Goal: Task Accomplishment & Management: Use online tool/utility

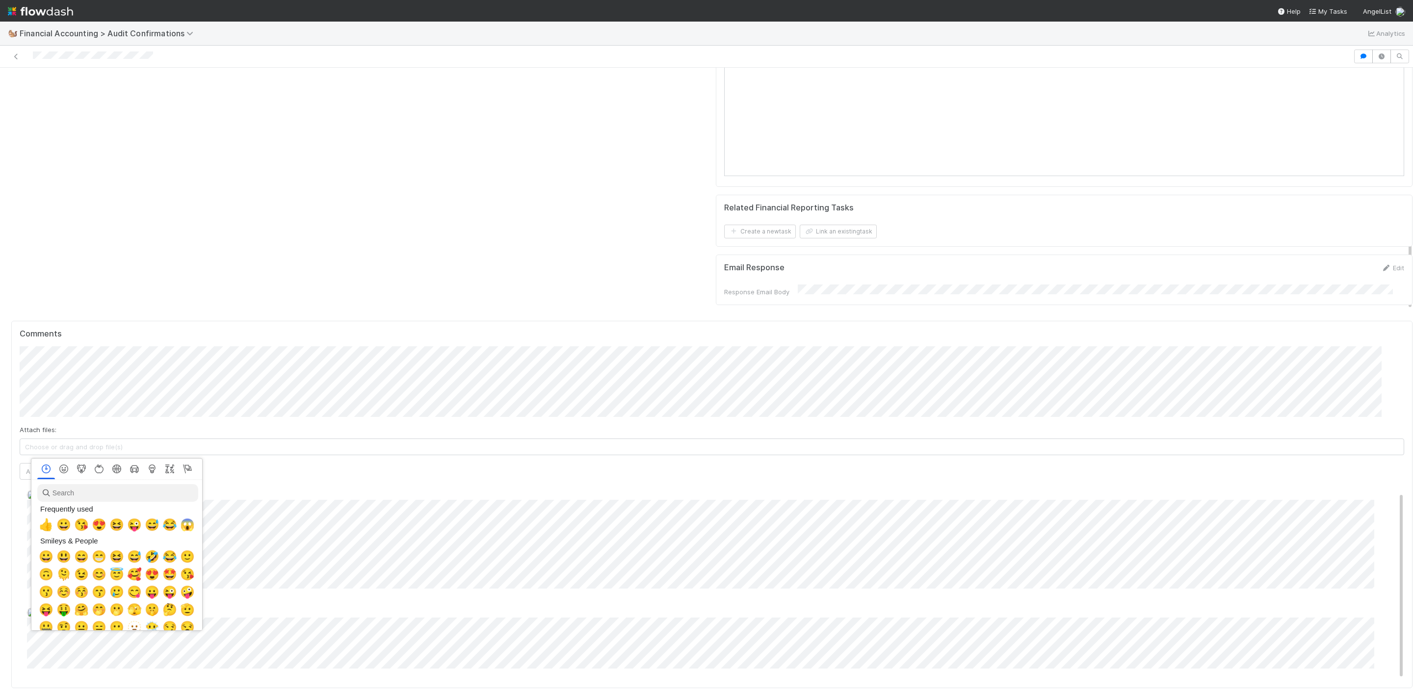
scroll to position [0, 6]
click at [499, 462] on div at bounding box center [706, 347] width 1413 height 695
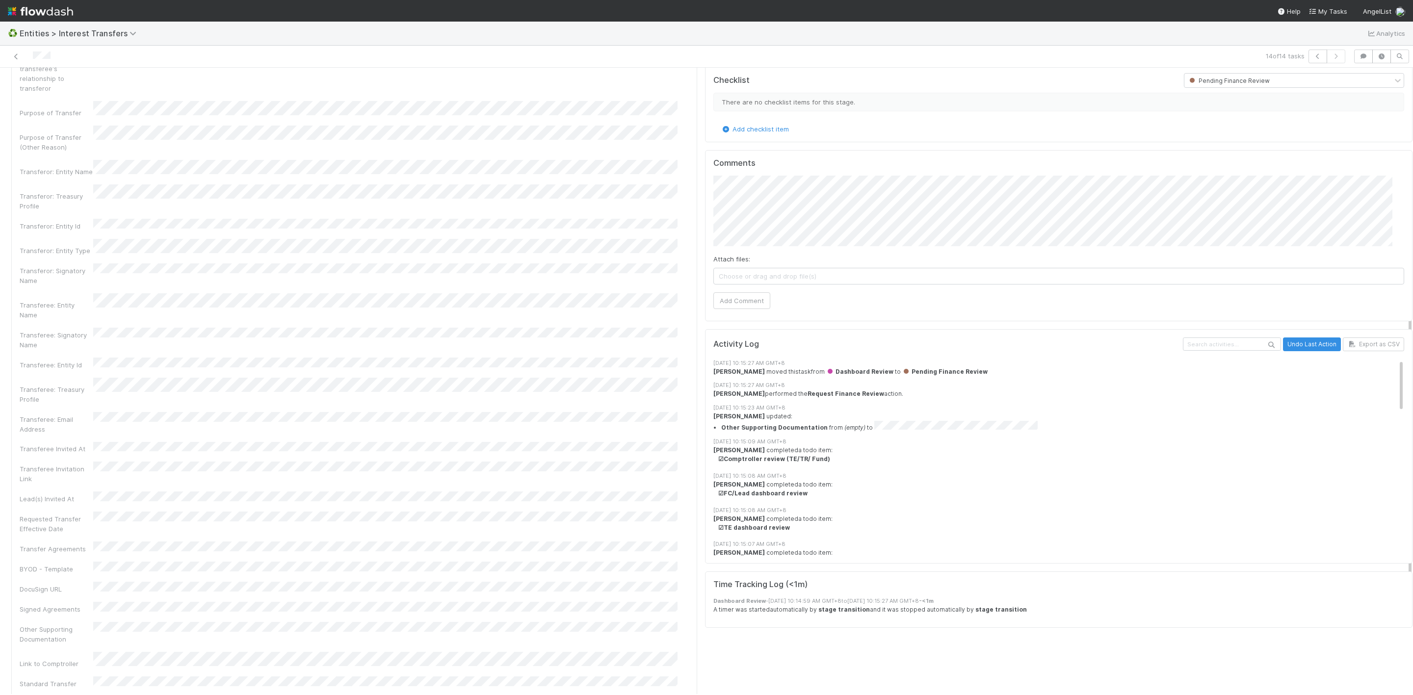
scroll to position [368, 0]
click at [742, 298] on button "Add Comment" at bounding box center [741, 297] width 57 height 17
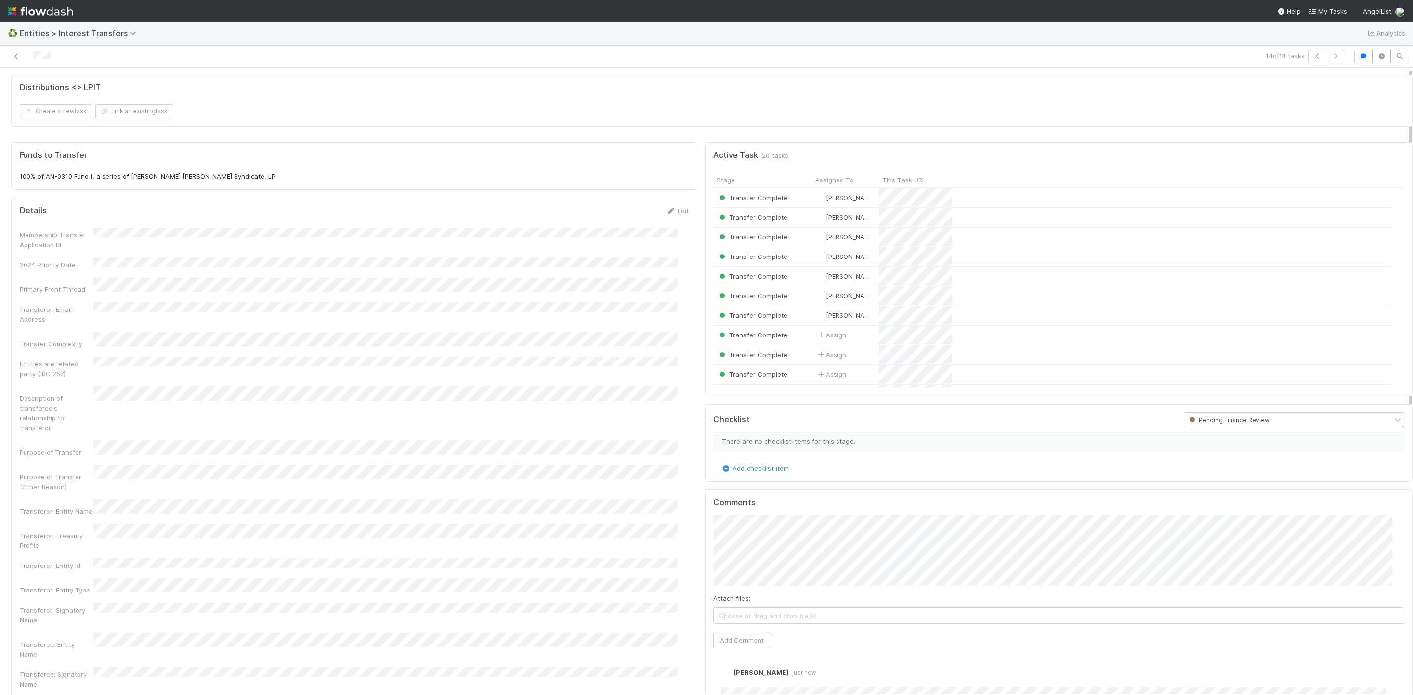
scroll to position [0, 0]
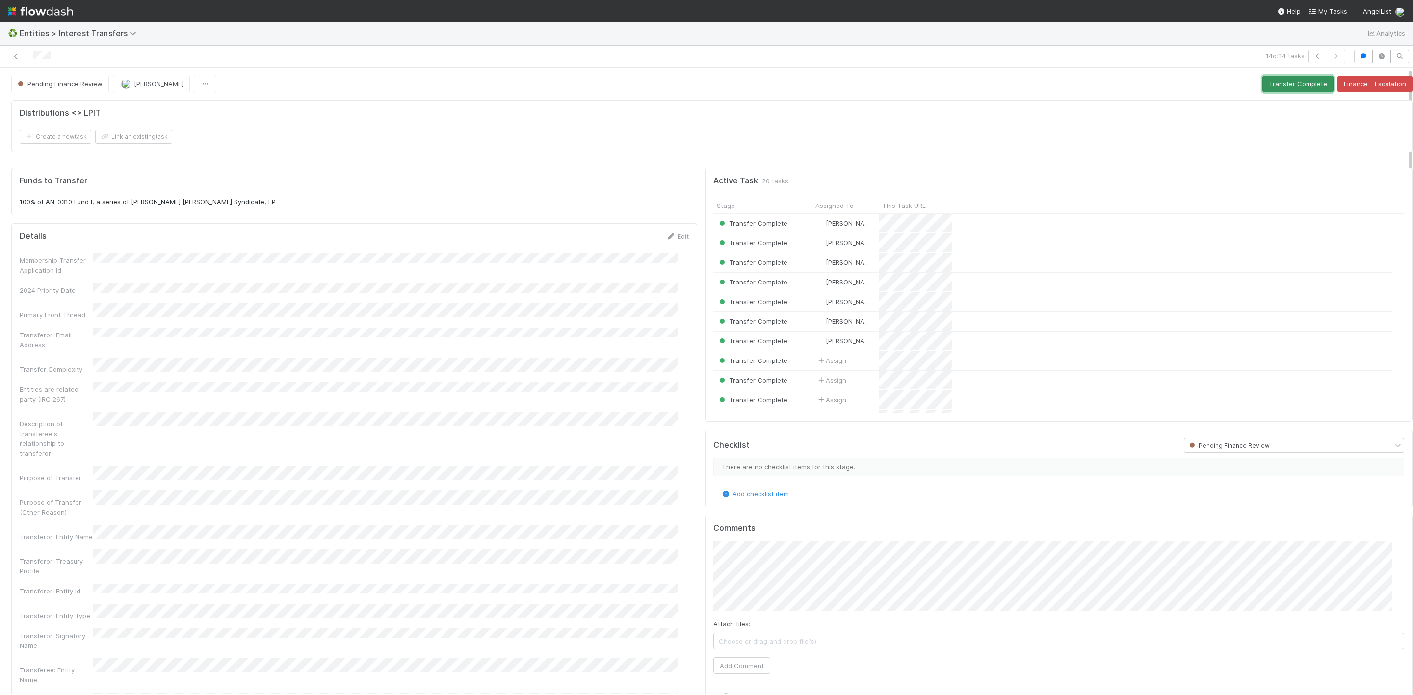
click at [1277, 87] on button "Transfer Complete" at bounding box center [1297, 84] width 71 height 17
click at [18, 53] on icon at bounding box center [16, 56] width 10 height 6
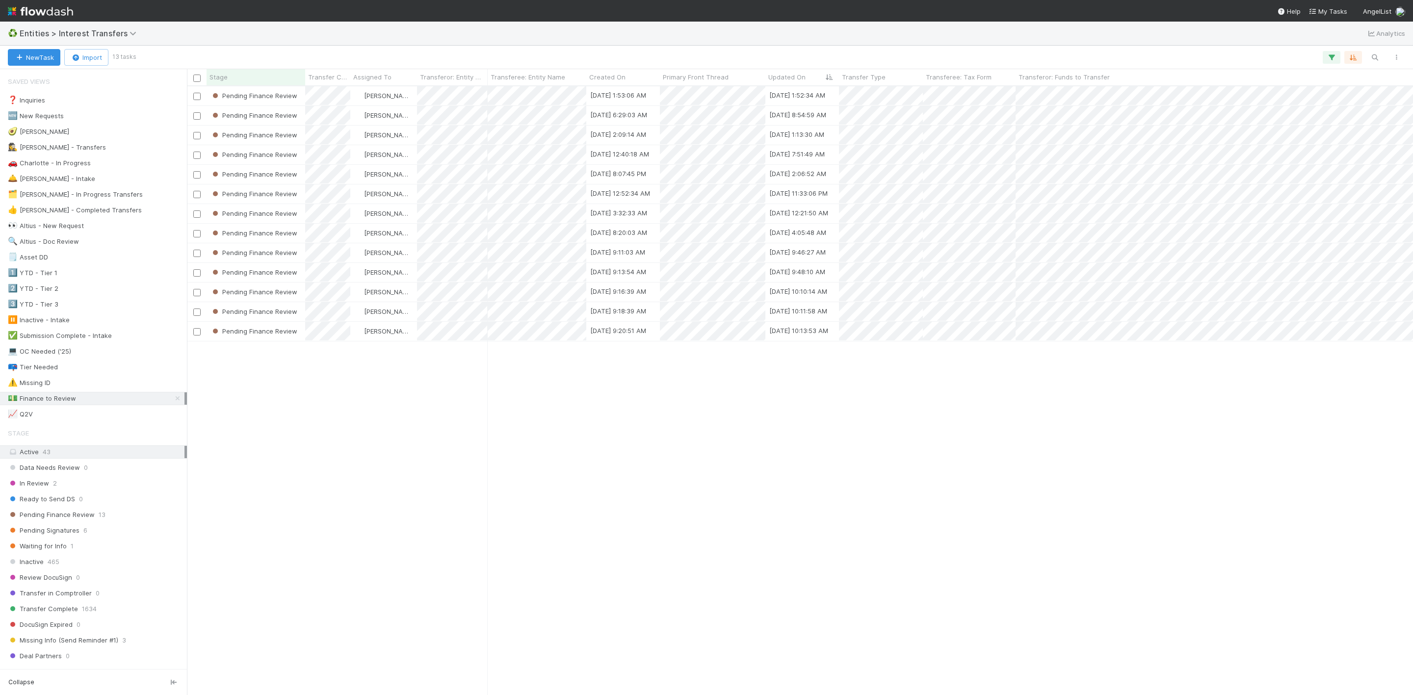
scroll to position [596, 1215]
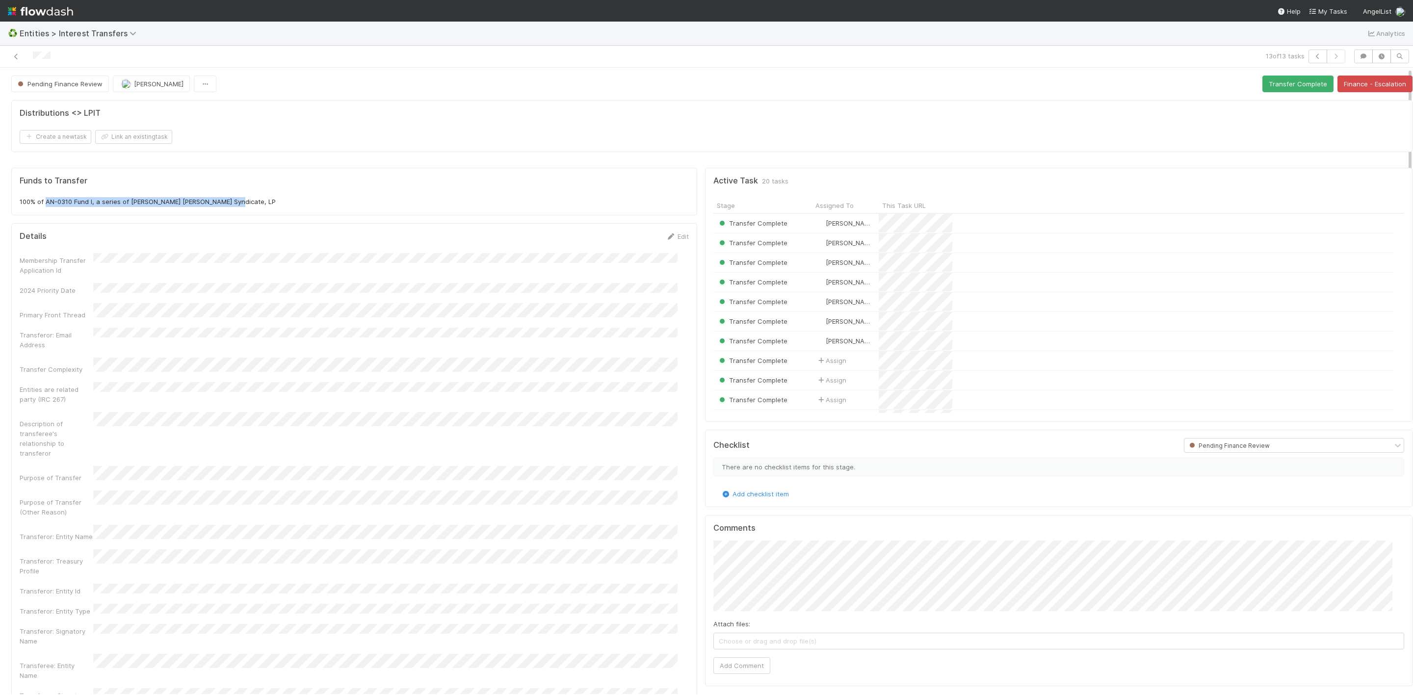
drag, startPoint x: 46, startPoint y: 207, endPoint x: 511, endPoint y: 0, distance: 508.4
click at [274, 198] on div "Funds to Transfer 100% of AN-0310 Fund I, a series of [PERSON_NAME] [PERSON_NAM…" at bounding box center [354, 191] width 669 height 31
copy p "AN-0310 Fund I, a series of [PERSON_NAME] [PERSON_NAME] Syndicate, LP"
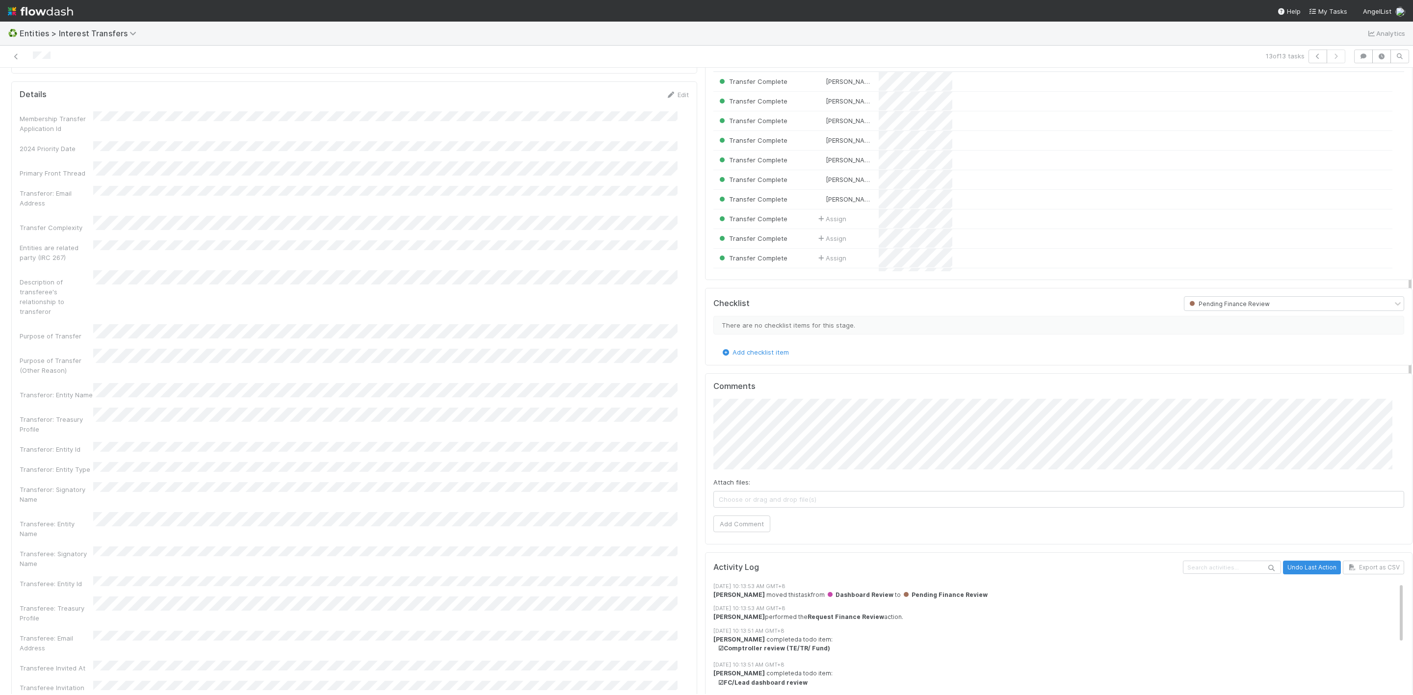
scroll to position [147, 0]
click at [745, 521] on button "Add Comment" at bounding box center [741, 518] width 57 height 17
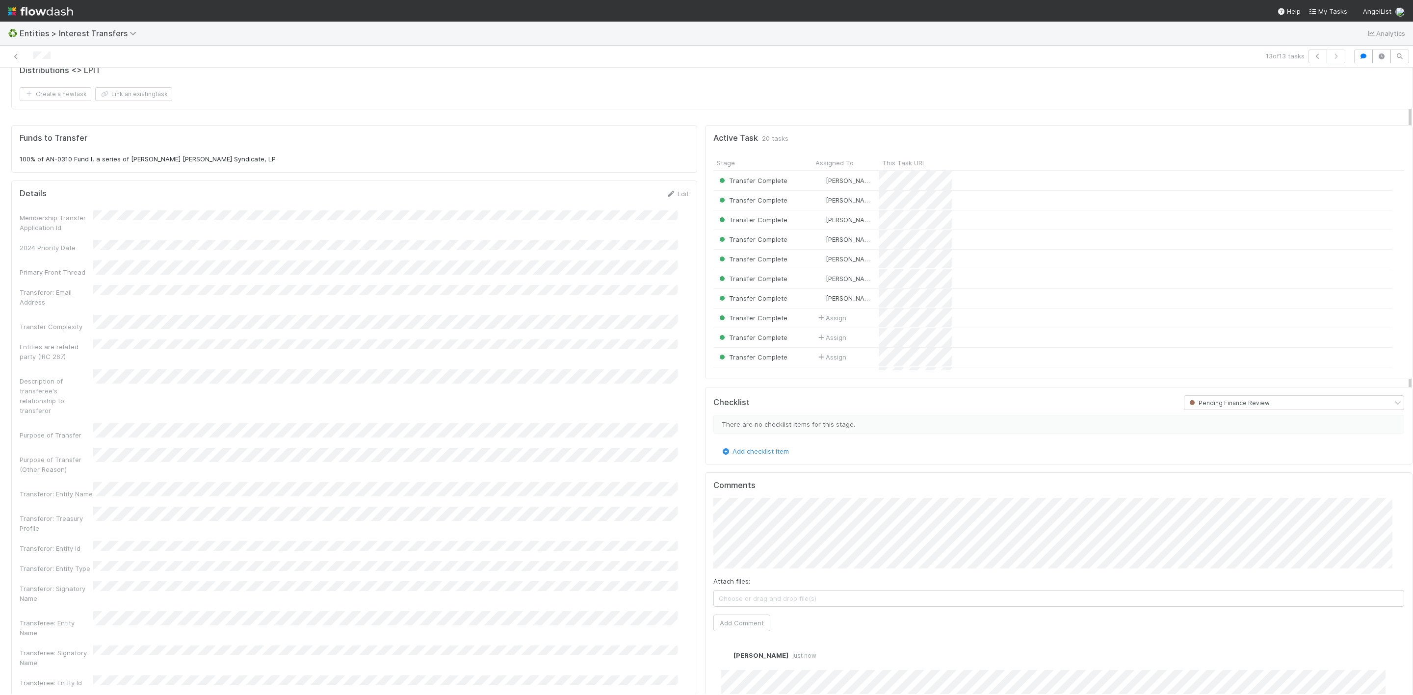
scroll to position [0, 0]
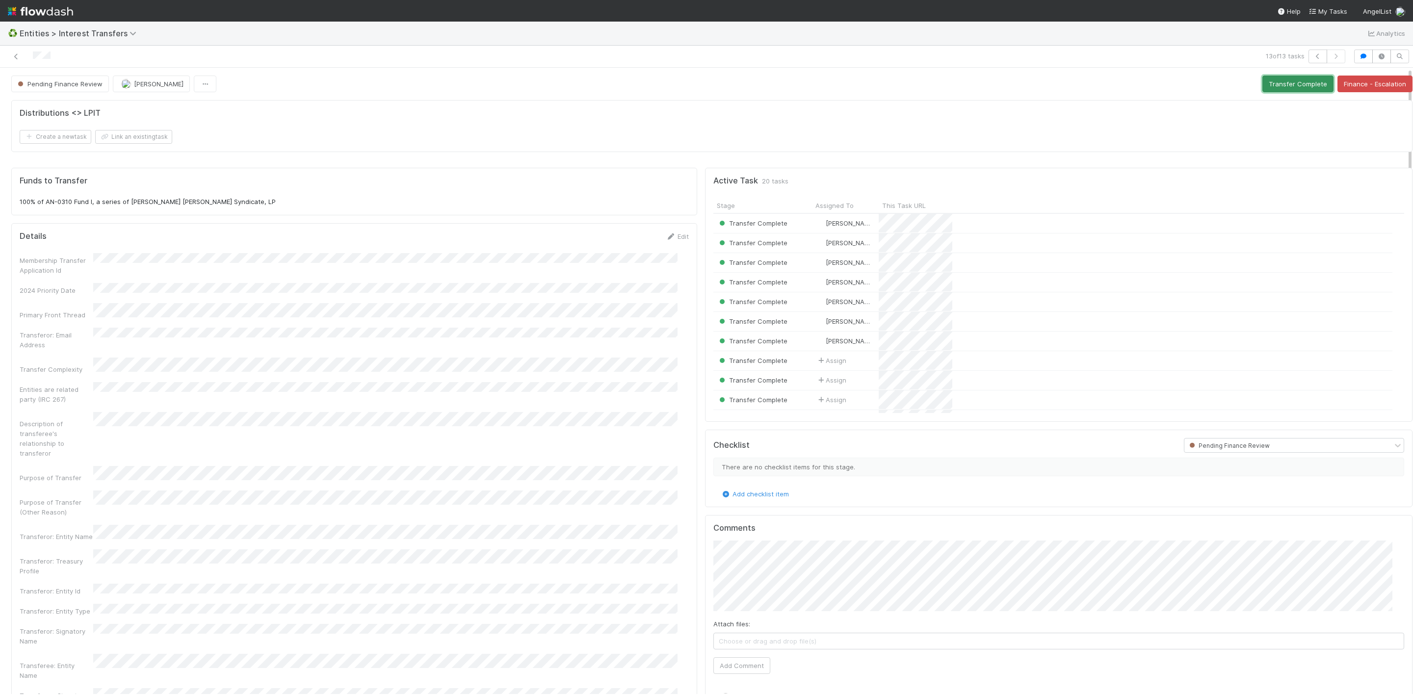
click at [1279, 87] on button "Transfer Complete" at bounding box center [1297, 84] width 71 height 17
click at [12, 64] on div "13 of 13 tasks" at bounding box center [706, 57] width 1413 height 22
click at [16, 58] on icon at bounding box center [16, 56] width 10 height 6
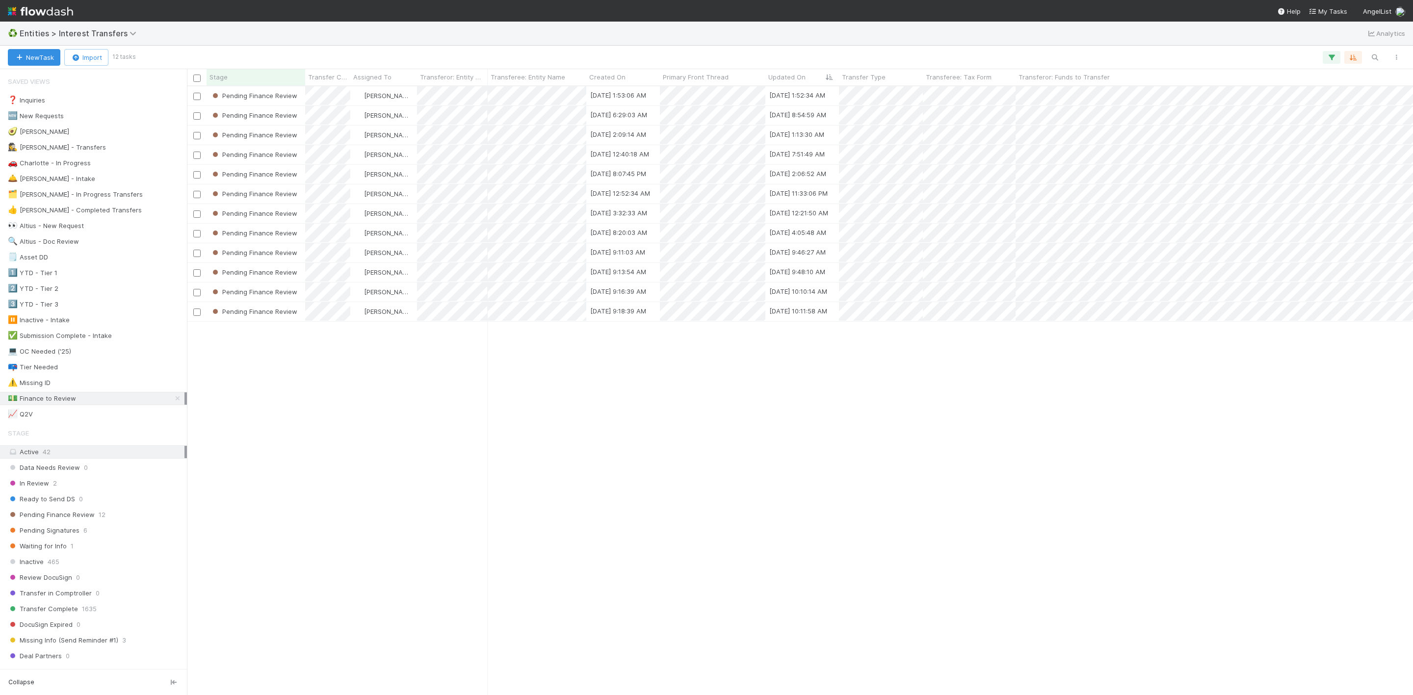
scroll to position [596, 1215]
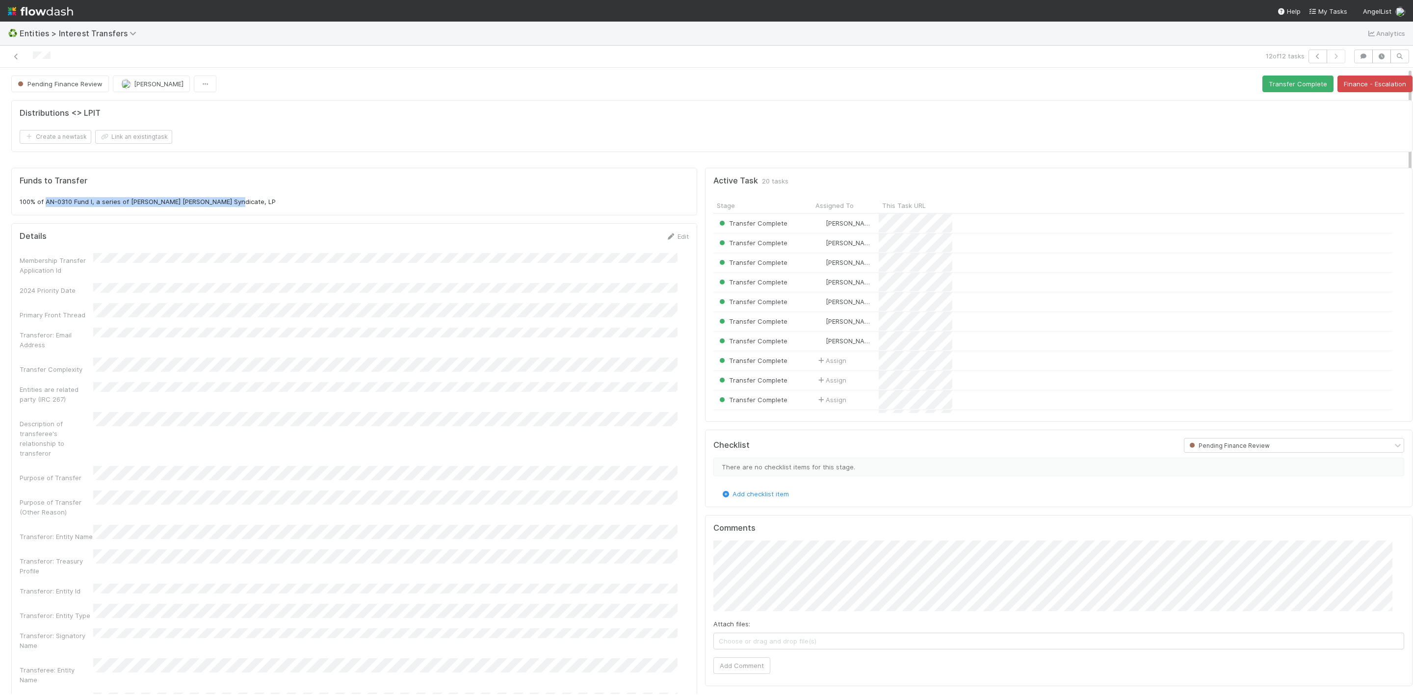
drag, startPoint x: 47, startPoint y: 205, endPoint x: 323, endPoint y: 206, distance: 275.7
click at [323, 206] on p "100% of AN-0310 Fund I, a series of [PERSON_NAME] [PERSON_NAME] Syndicate, LP" at bounding box center [354, 202] width 669 height 10
copy p "AN-0310 Fund I, a series of [PERSON_NAME] [PERSON_NAME] Syndicate, LP"
click at [739, 661] on div "Attach files: Choose or drag and drop file(s) Add Comment" at bounding box center [1058, 607] width 691 height 133
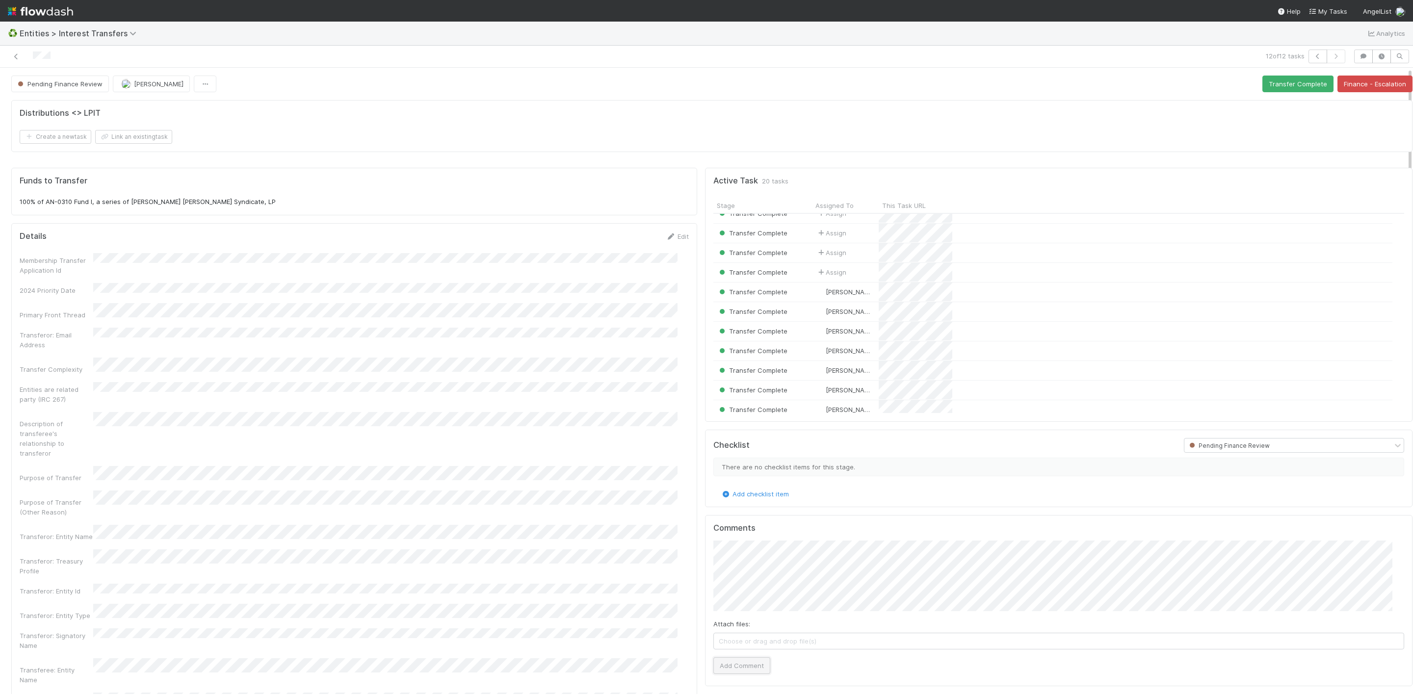
click at [738, 670] on button "Add Comment" at bounding box center [741, 665] width 57 height 17
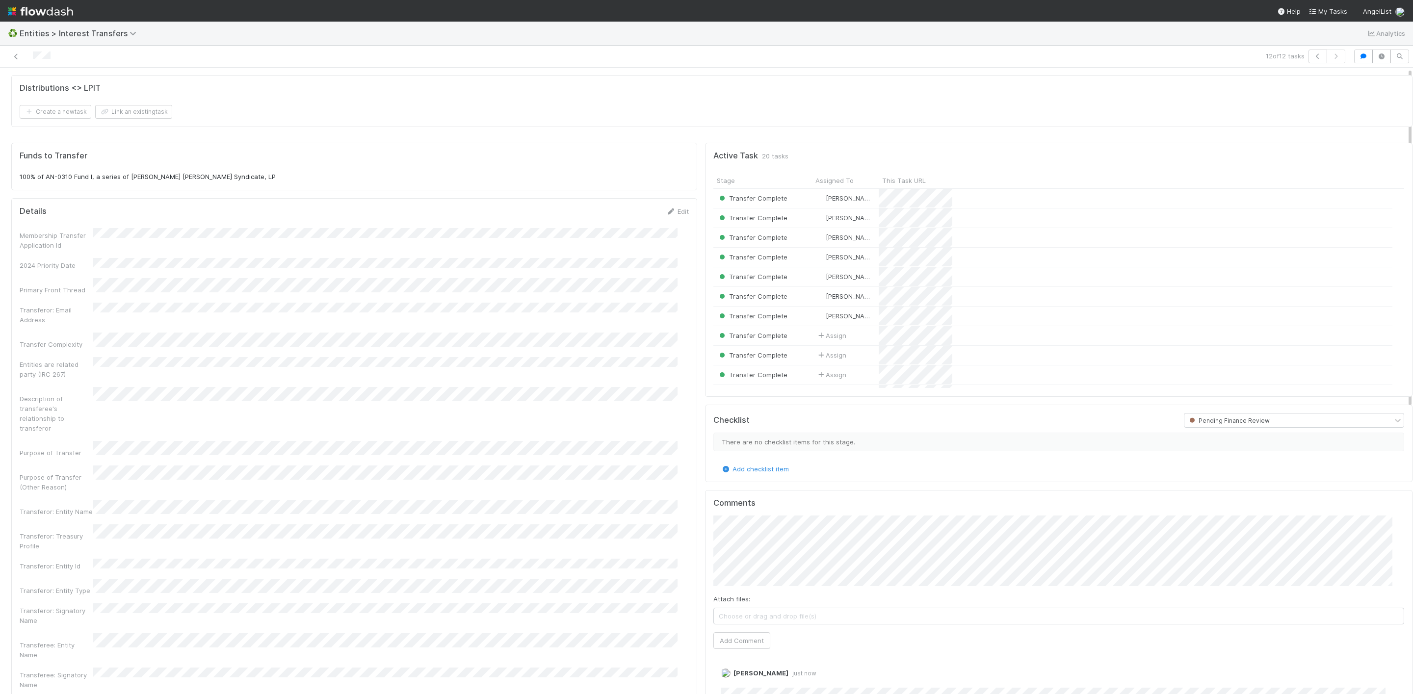
scroll to position [0, 0]
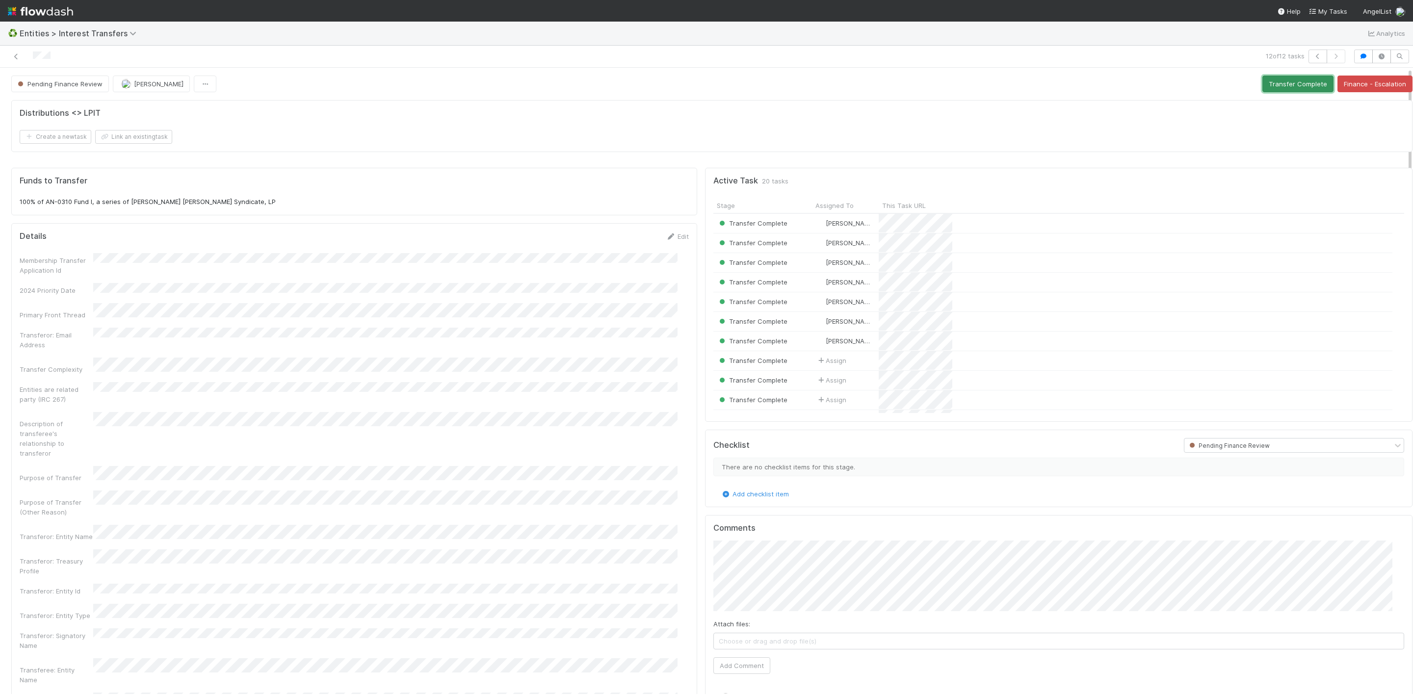
click at [1288, 92] on button "Transfer Complete" at bounding box center [1297, 84] width 71 height 17
click at [12, 54] on icon at bounding box center [16, 56] width 10 height 6
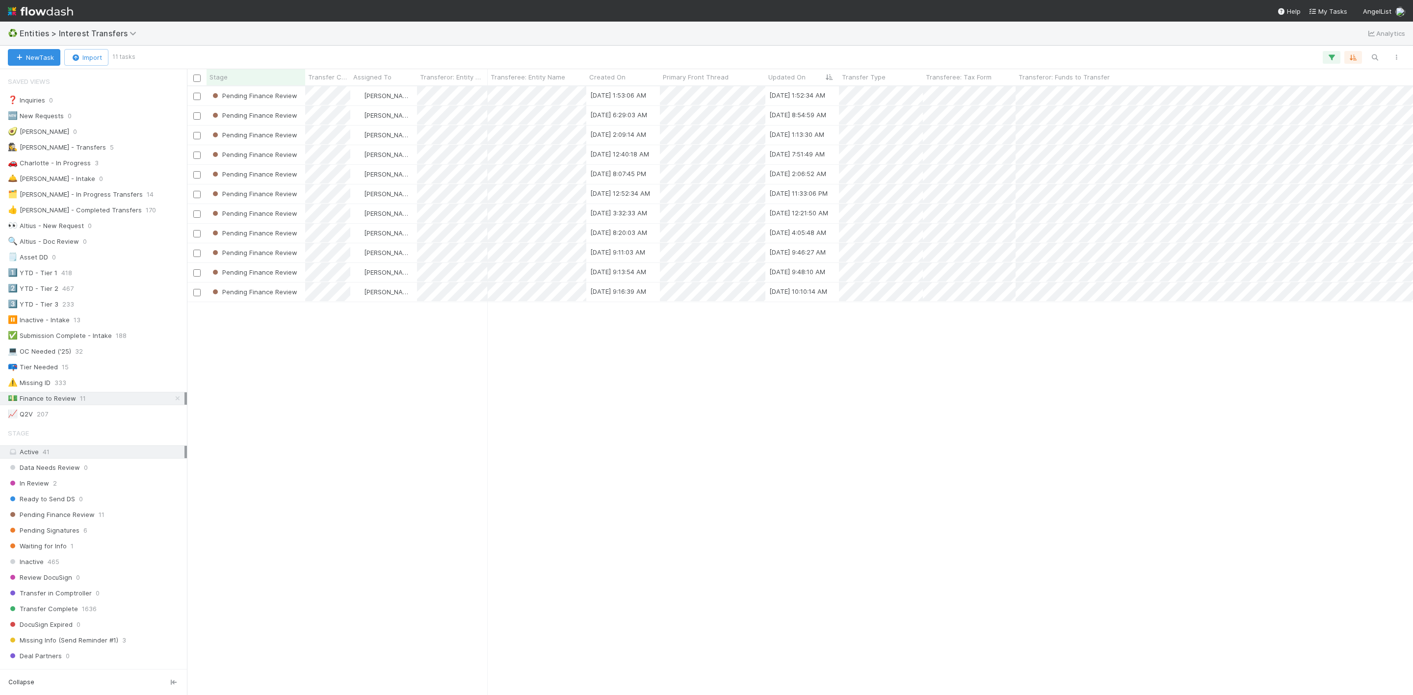
scroll to position [12, 12]
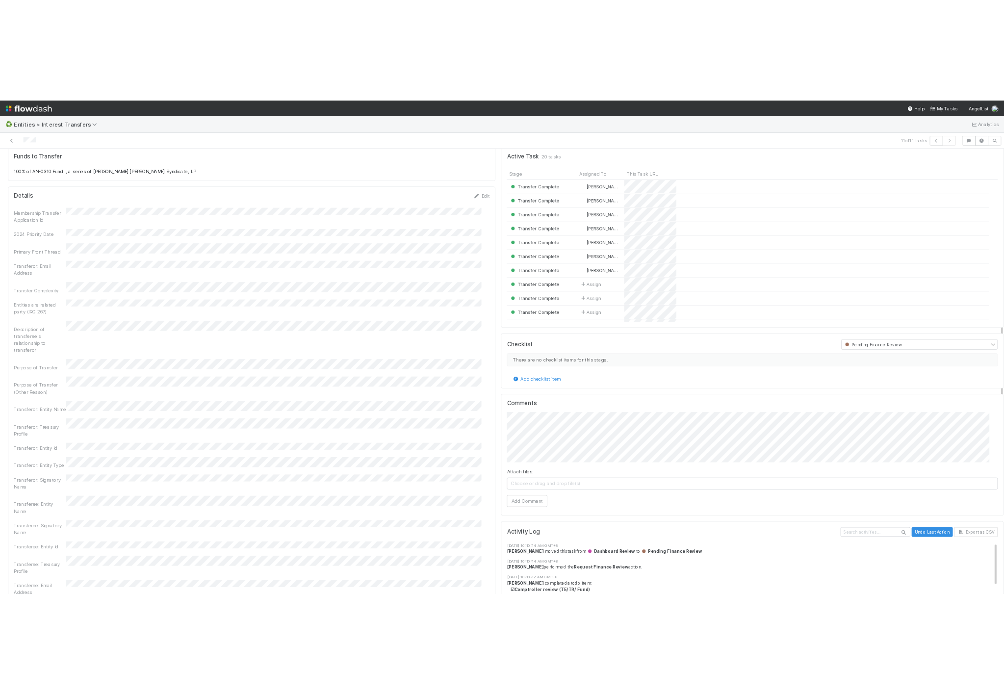
scroll to position [221, 0]
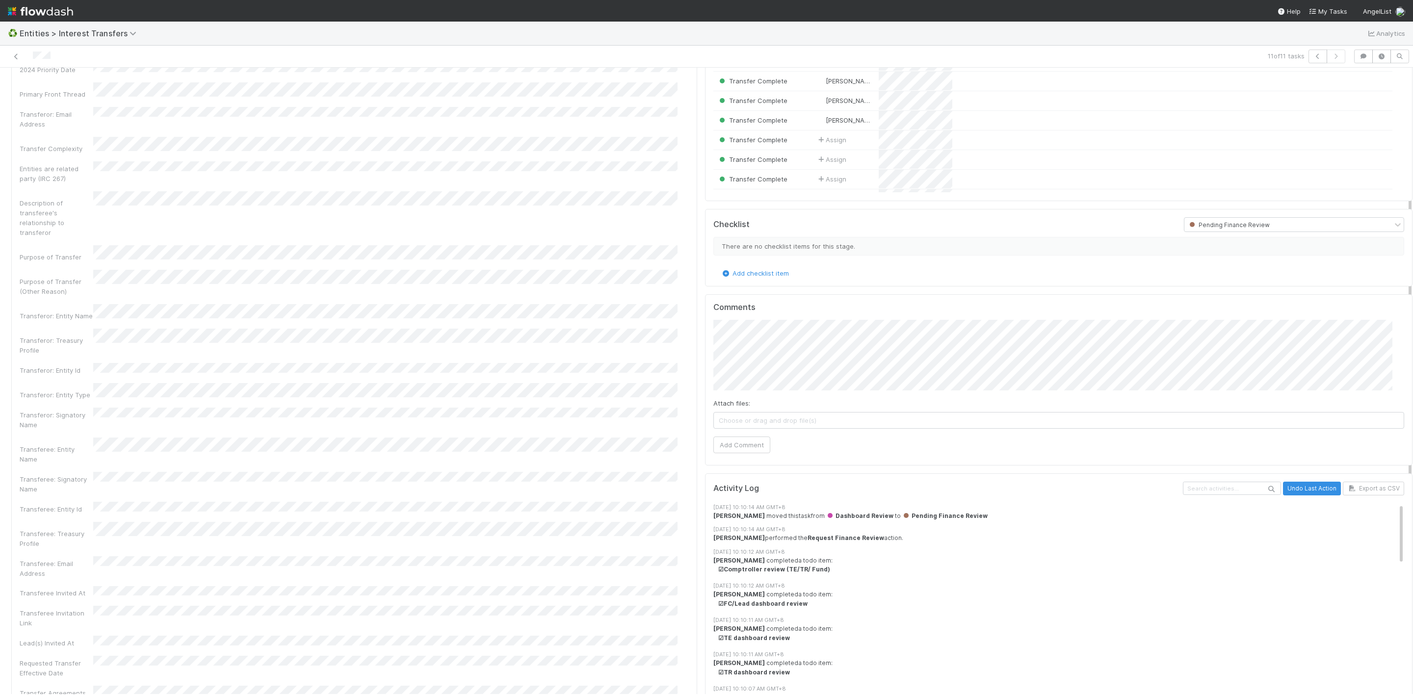
drag, startPoint x: 169, startPoint y: 654, endPoint x: 122, endPoint y: 669, distance: 49.3
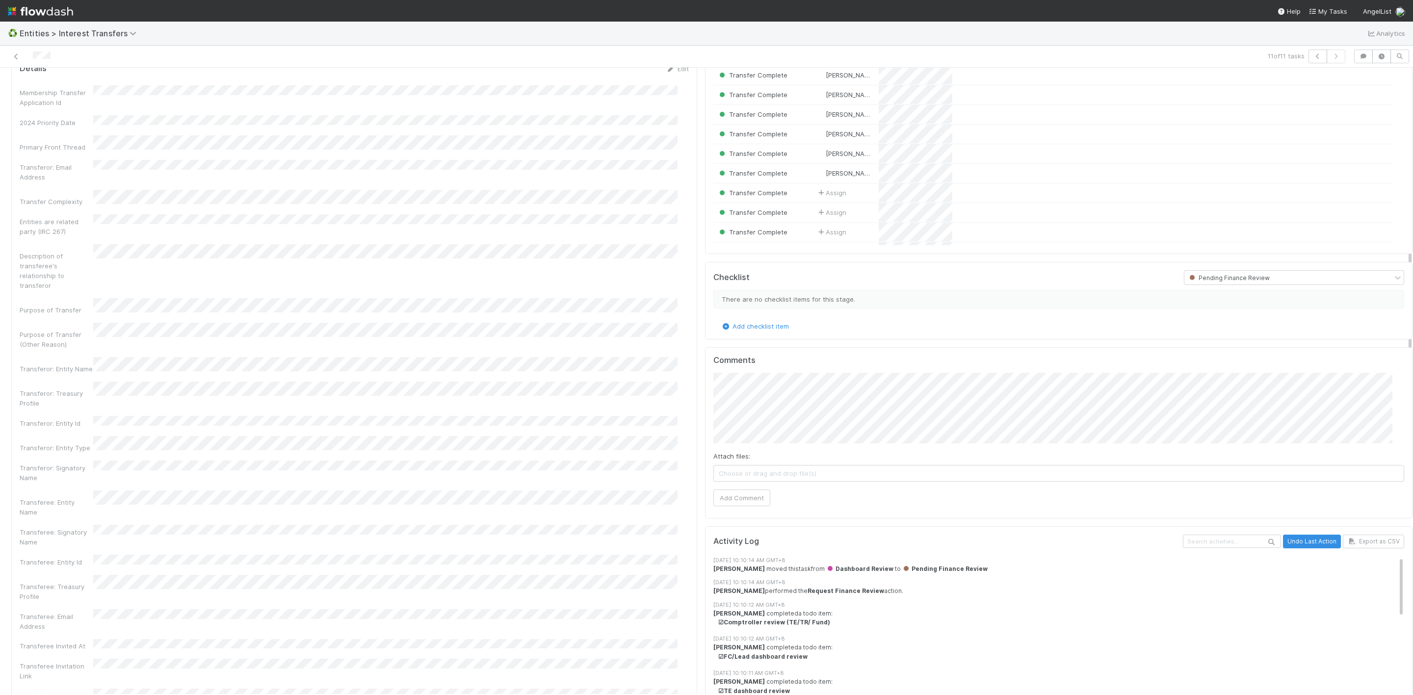
scroll to position [147, 0]
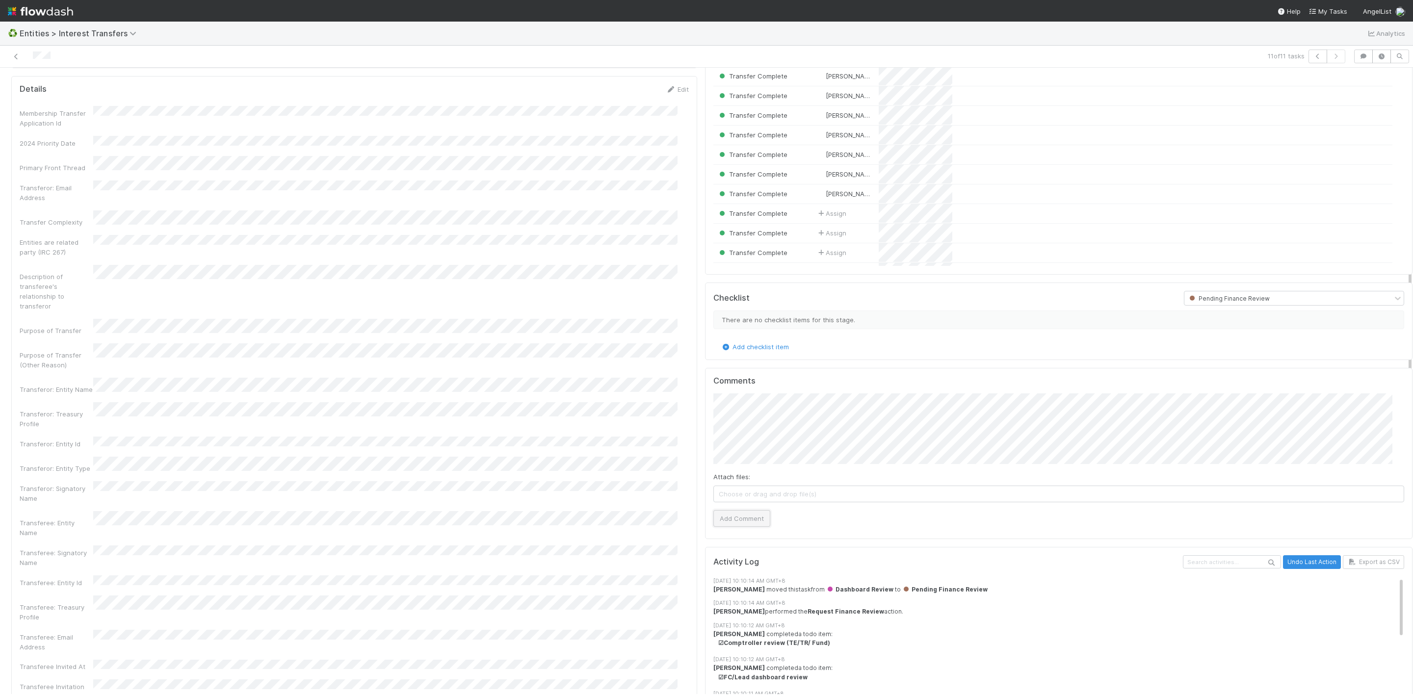
click at [738, 523] on button "Add Comment" at bounding box center [741, 518] width 57 height 17
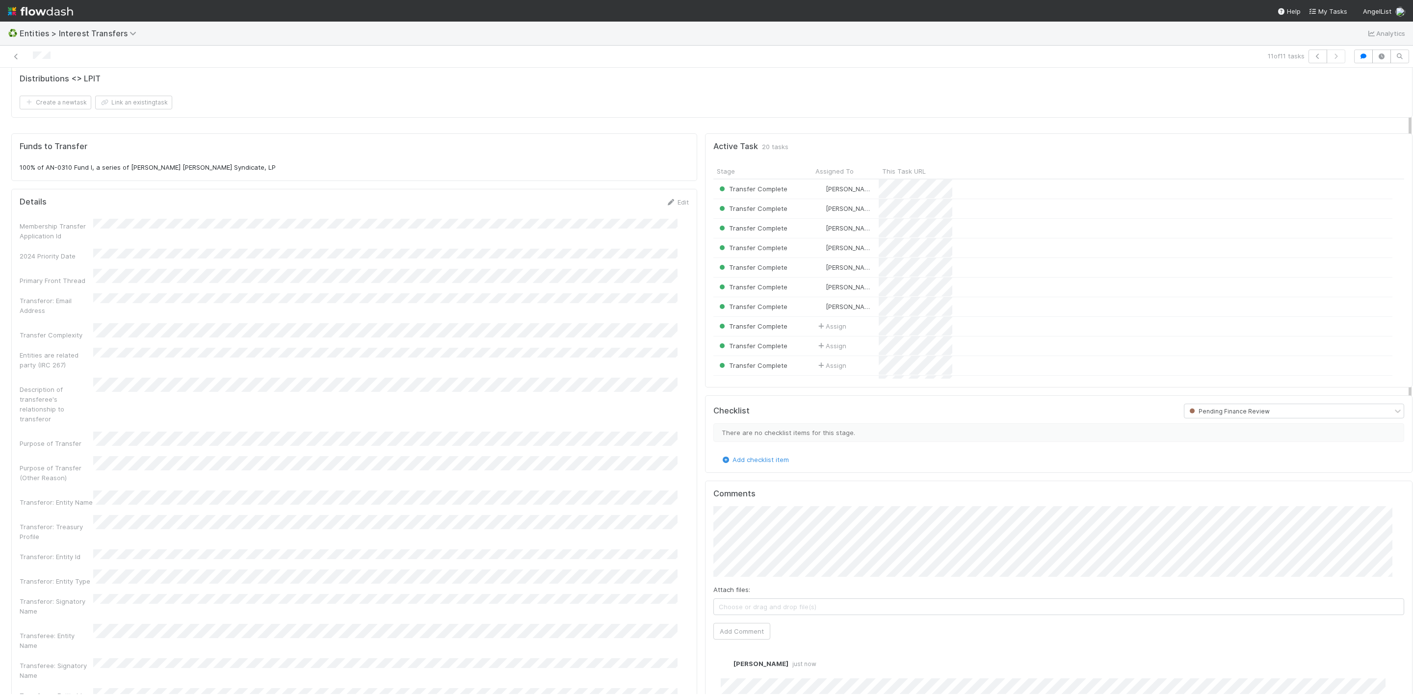
scroll to position [0, 0]
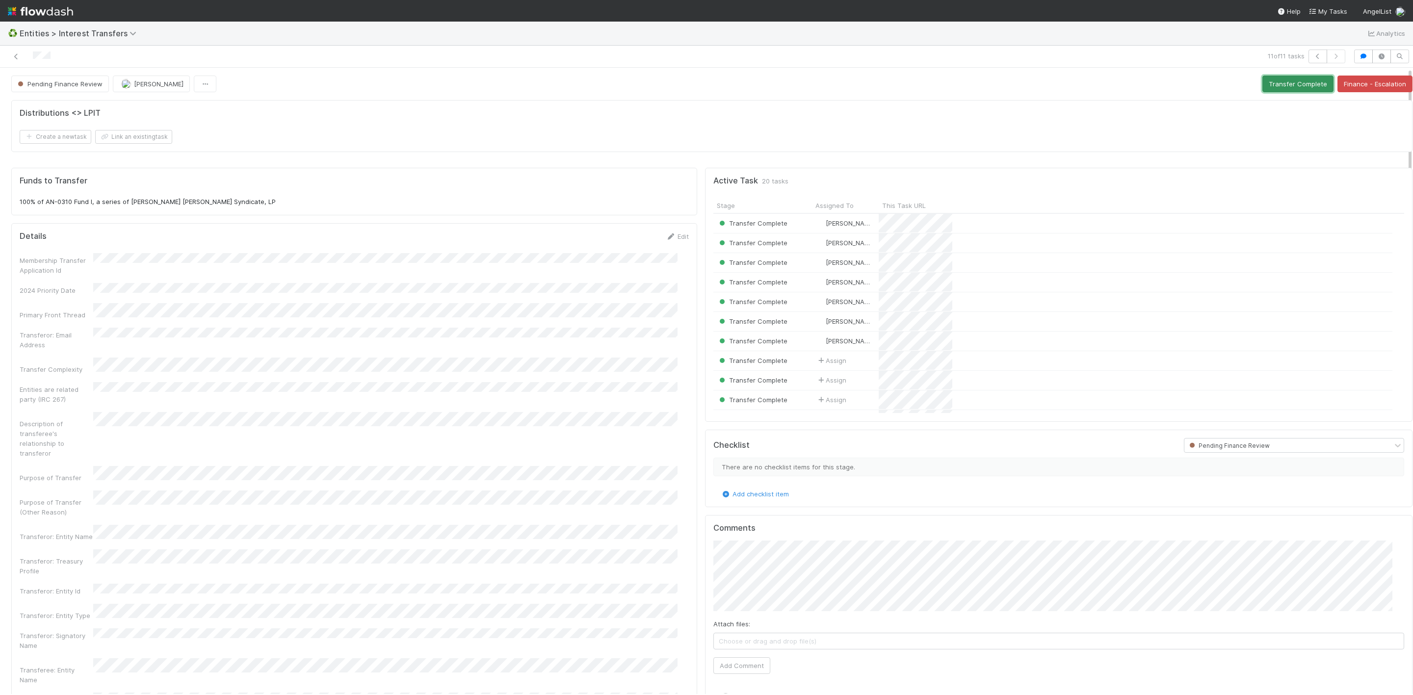
click at [1281, 79] on button "Transfer Complete" at bounding box center [1297, 84] width 71 height 17
click at [17, 59] on icon at bounding box center [16, 56] width 10 height 6
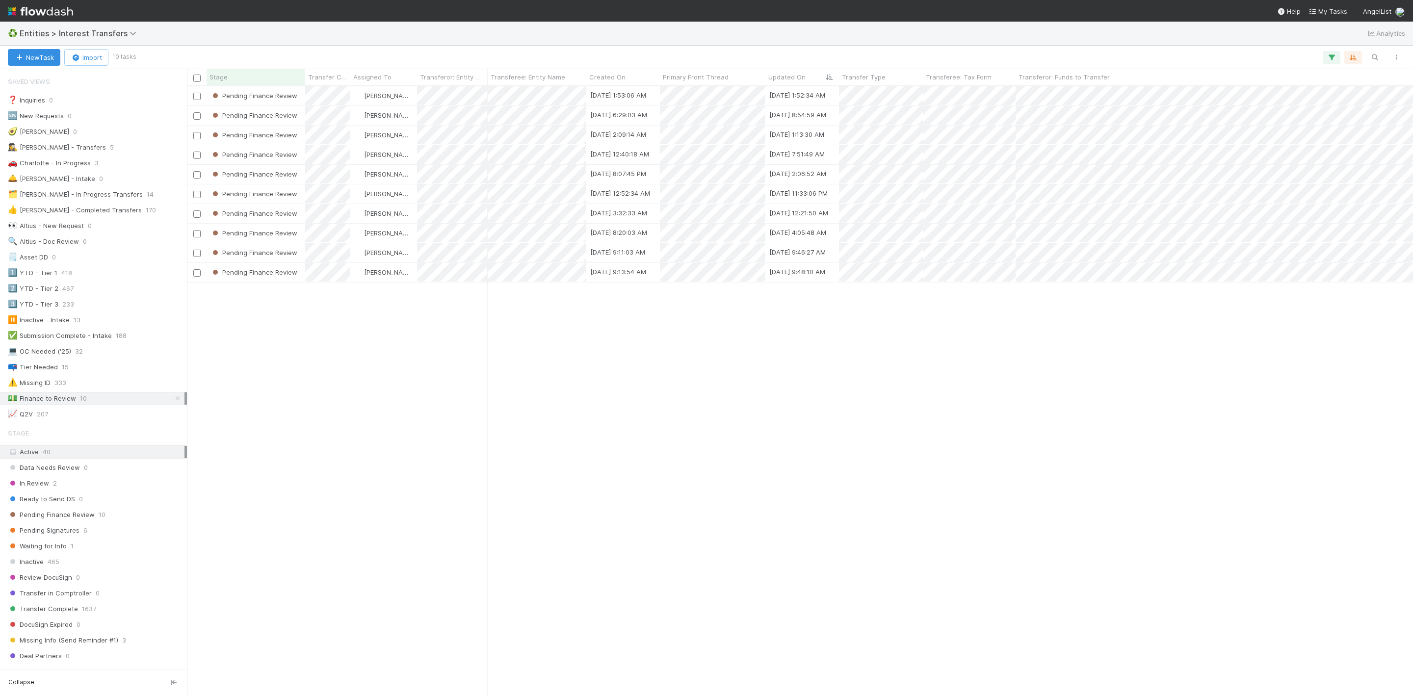
scroll to position [12, 12]
click at [589, 271] on div "[DATE] 9:13:54 AM" at bounding box center [623, 272] width 74 height 19
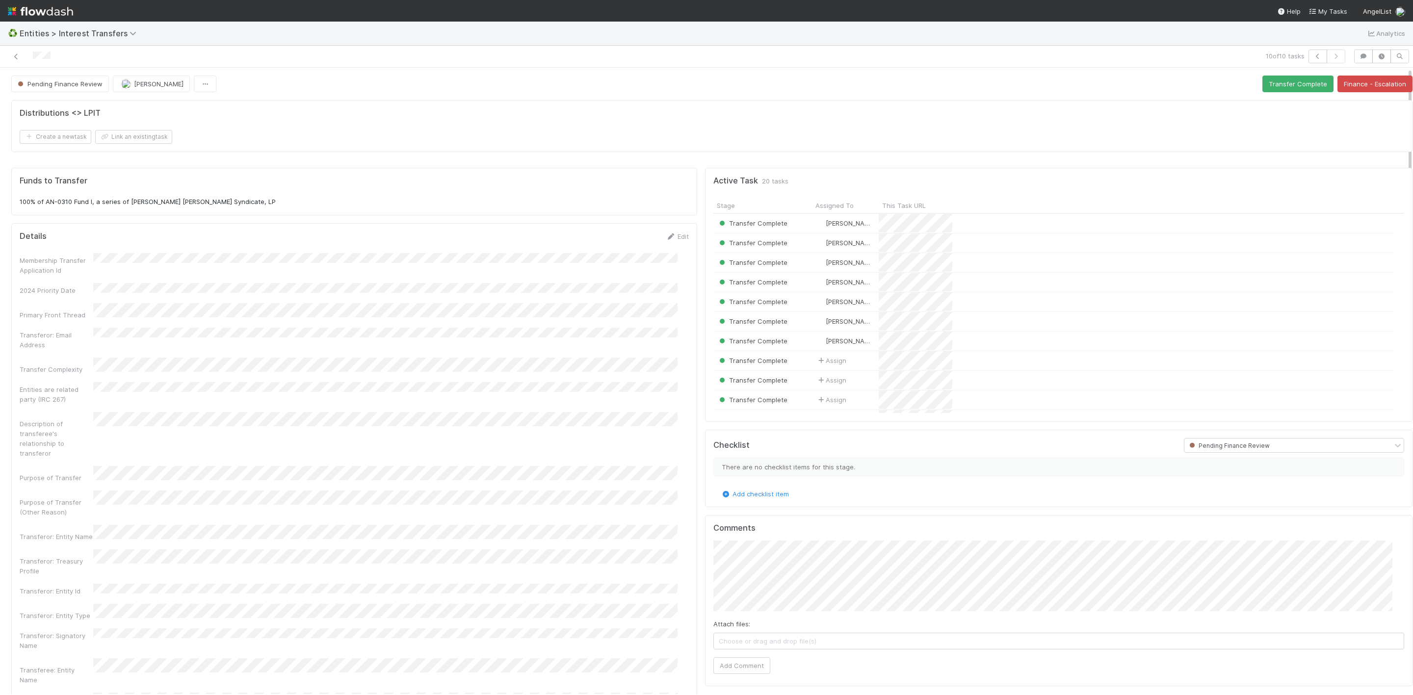
scroll to position [188, 667]
drag, startPoint x: 49, startPoint y: 202, endPoint x: 233, endPoint y: 202, distance: 184.0
click at [233, 202] on p "100% of AN-0310 Fund I, a series of [PERSON_NAME] [PERSON_NAME] Syndicate, LP" at bounding box center [354, 202] width 669 height 10
copy p "N-0310 Fund I, a series of [PERSON_NAME] [PERSON_NAME] Syndicate, LP"
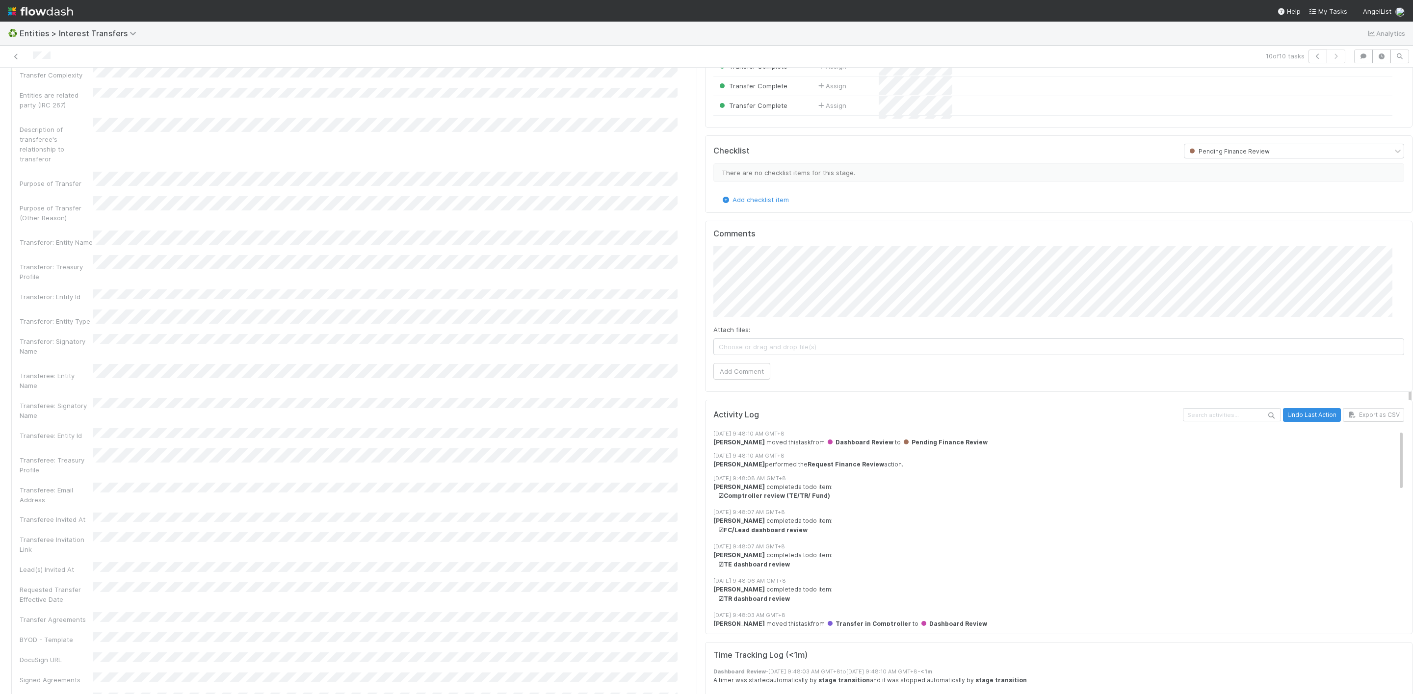
scroll to position [441, 0]
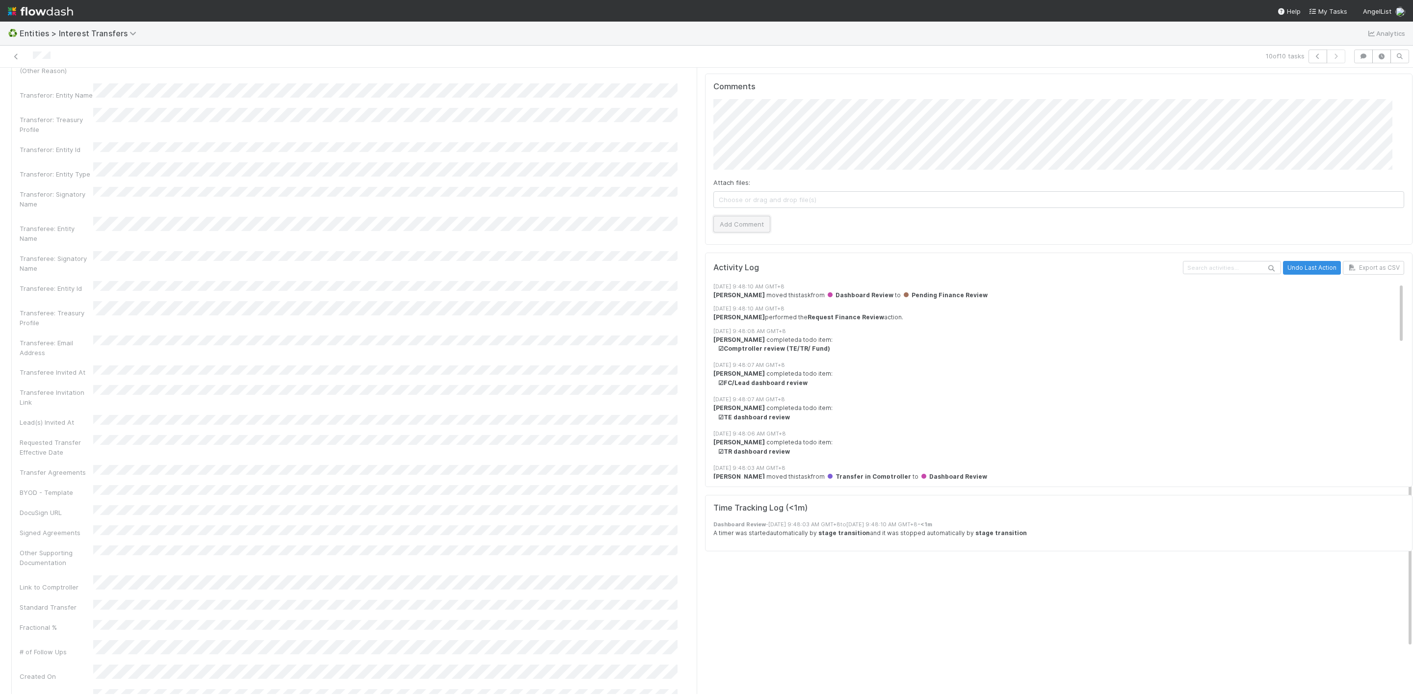
click at [750, 232] on button "Add Comment" at bounding box center [741, 224] width 57 height 17
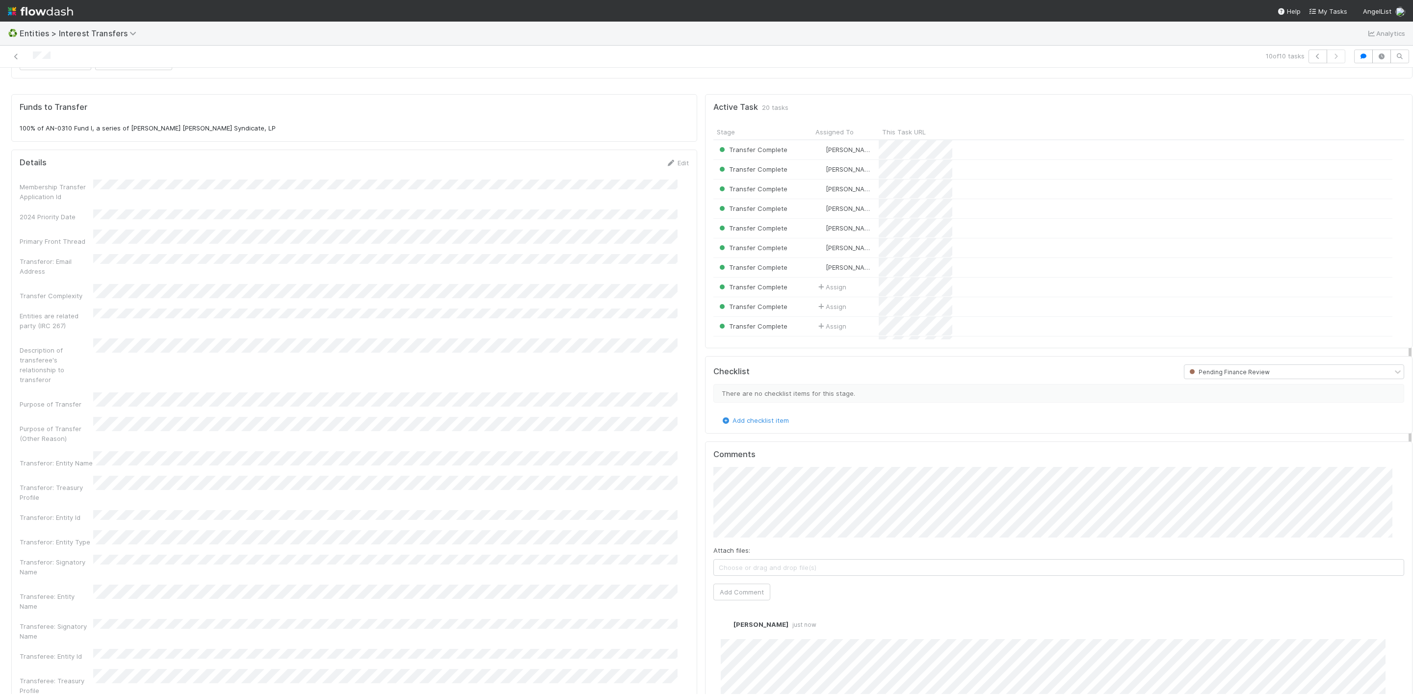
scroll to position [0, 0]
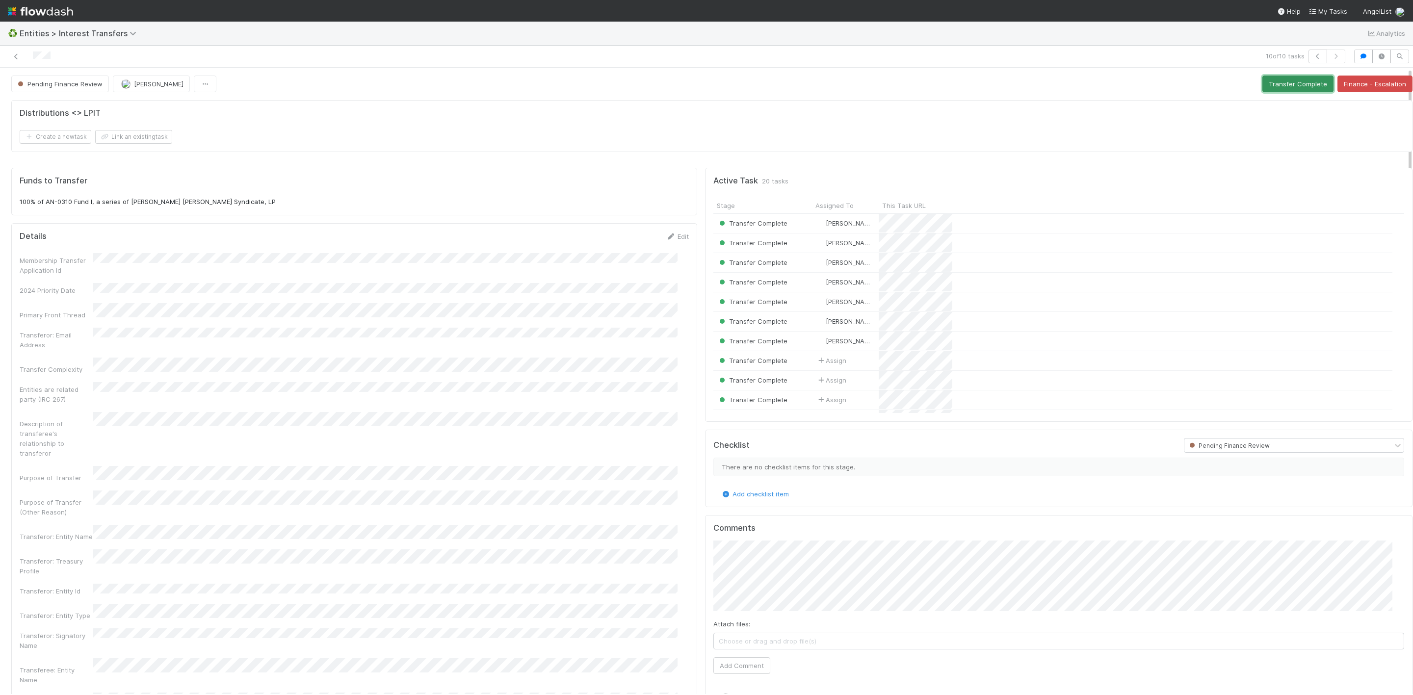
drag, startPoint x: 1291, startPoint y: 81, endPoint x: 1062, endPoint y: 74, distance: 228.7
click at [1290, 81] on button "Transfer Complete" at bounding box center [1297, 84] width 71 height 17
click at [18, 56] on icon at bounding box center [16, 56] width 10 height 6
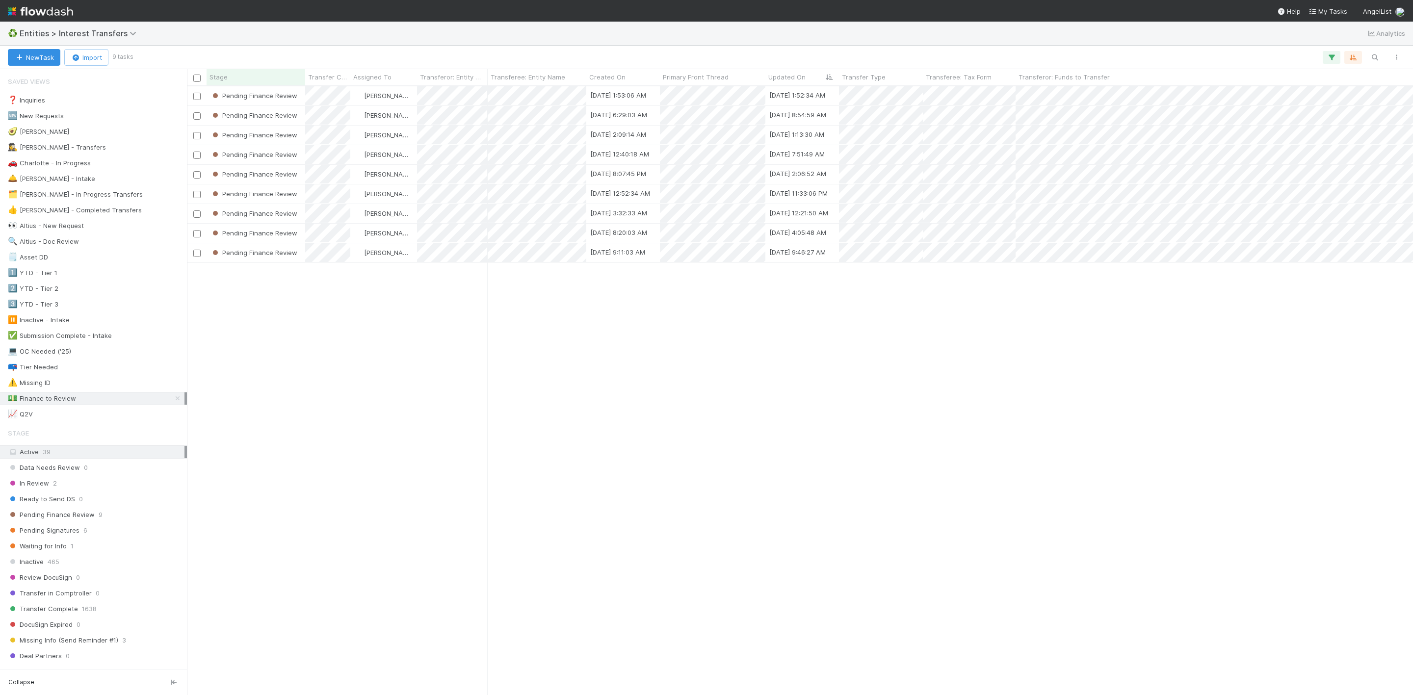
scroll to position [596, 1215]
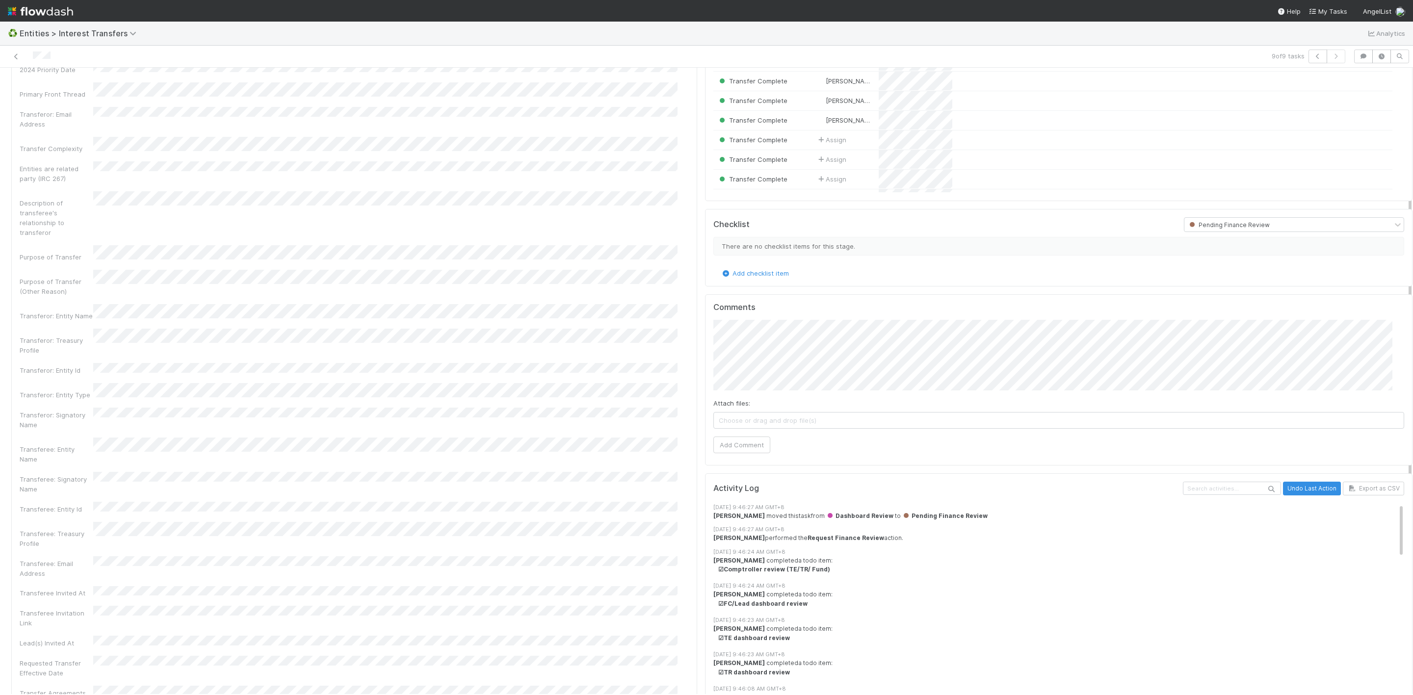
scroll to position [368, 0]
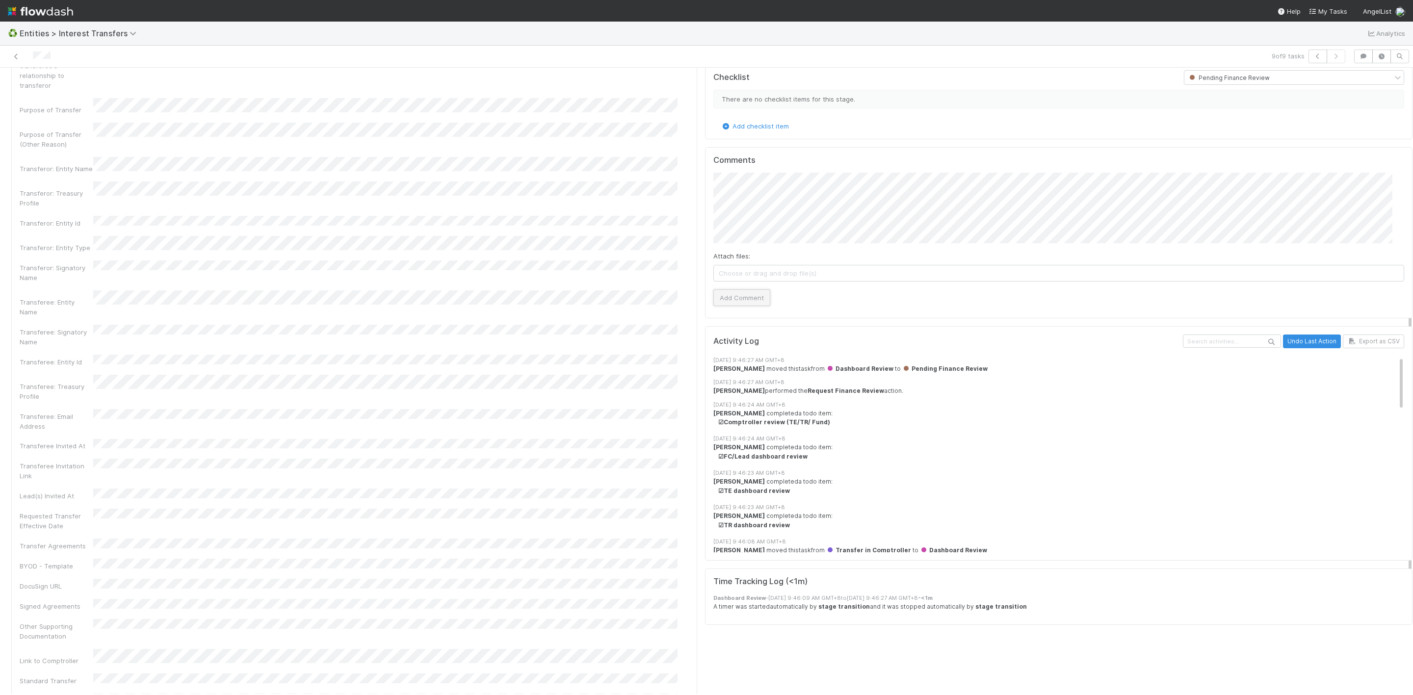
click at [736, 305] on button "Add Comment" at bounding box center [741, 297] width 57 height 17
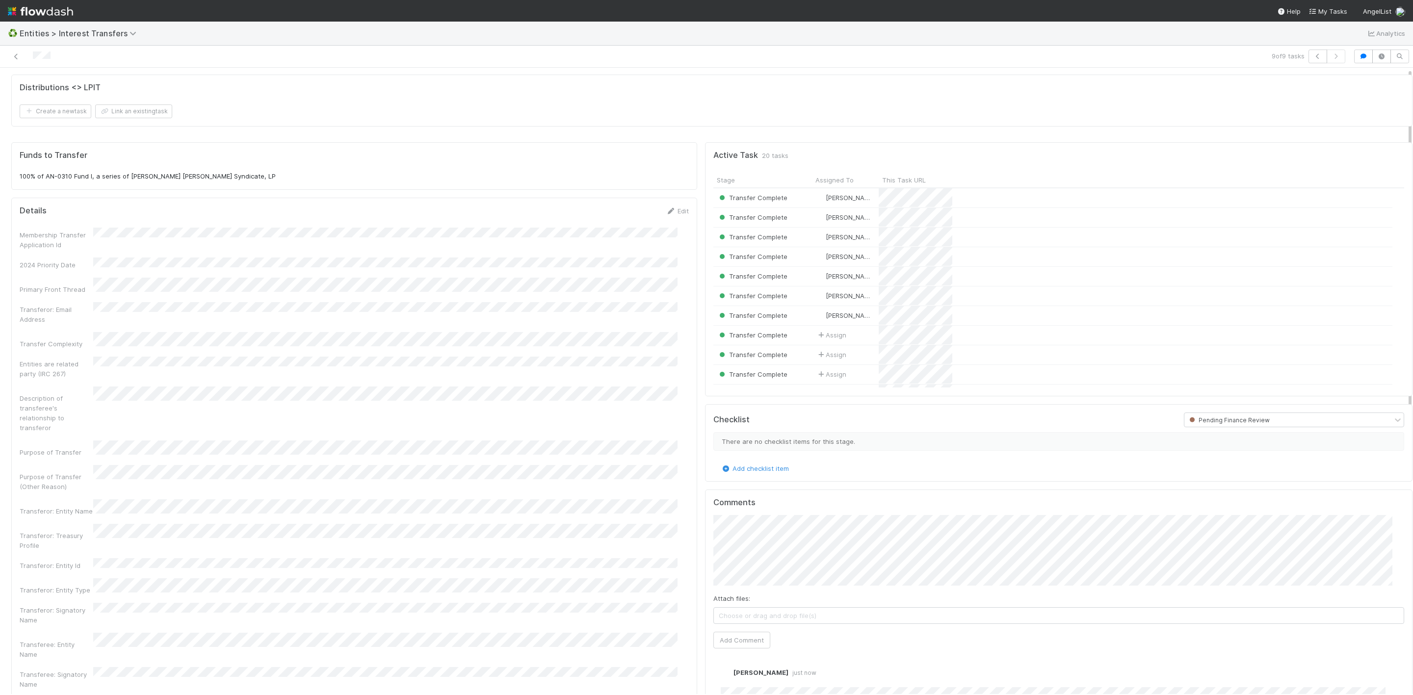
scroll to position [0, 0]
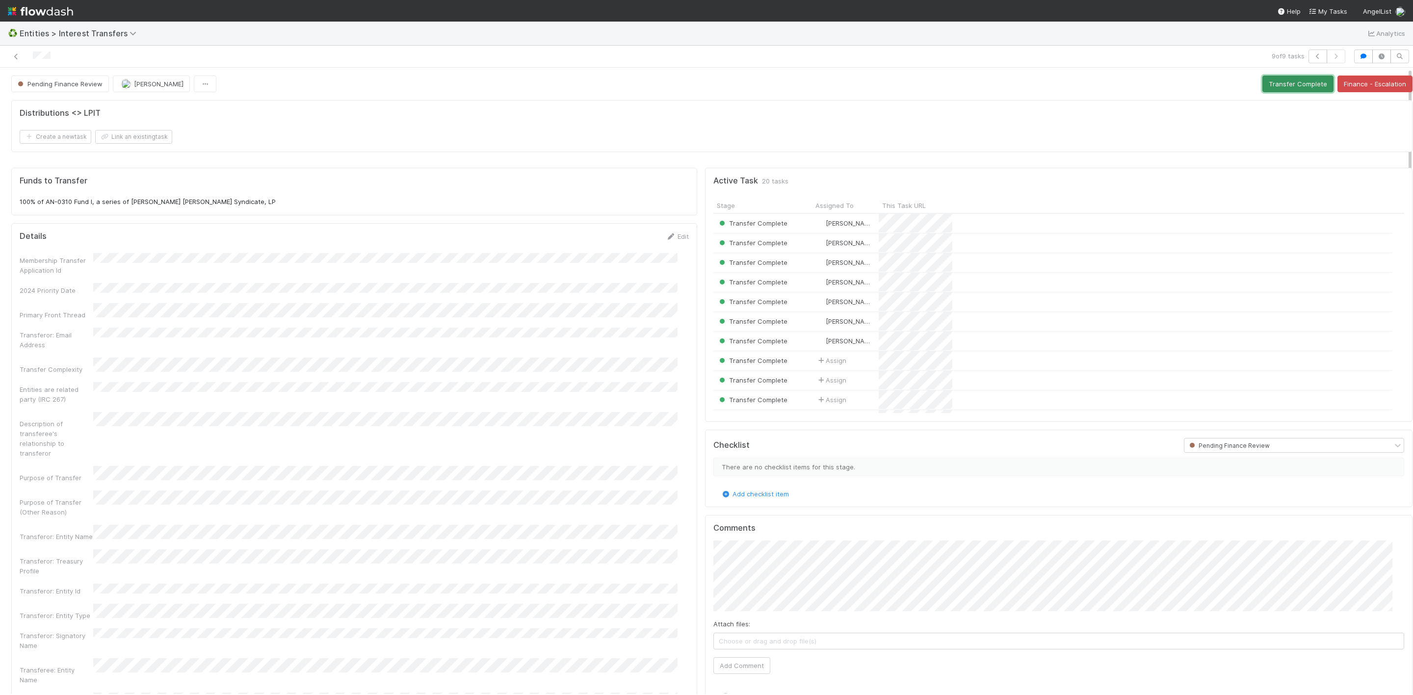
click at [1281, 90] on button "Transfer Complete" at bounding box center [1297, 84] width 71 height 17
click at [10, 53] on div at bounding box center [341, 57] width 674 height 14
click at [15, 57] on icon at bounding box center [16, 56] width 10 height 6
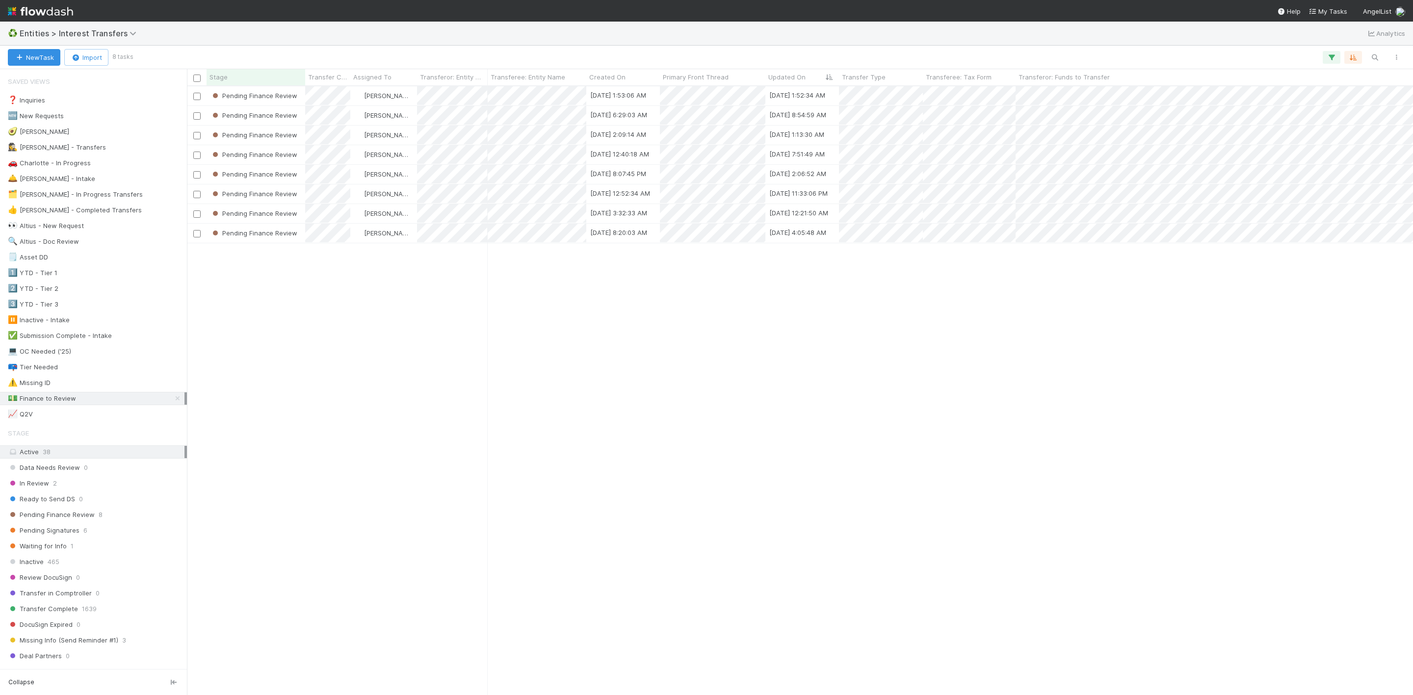
scroll to position [596, 1215]
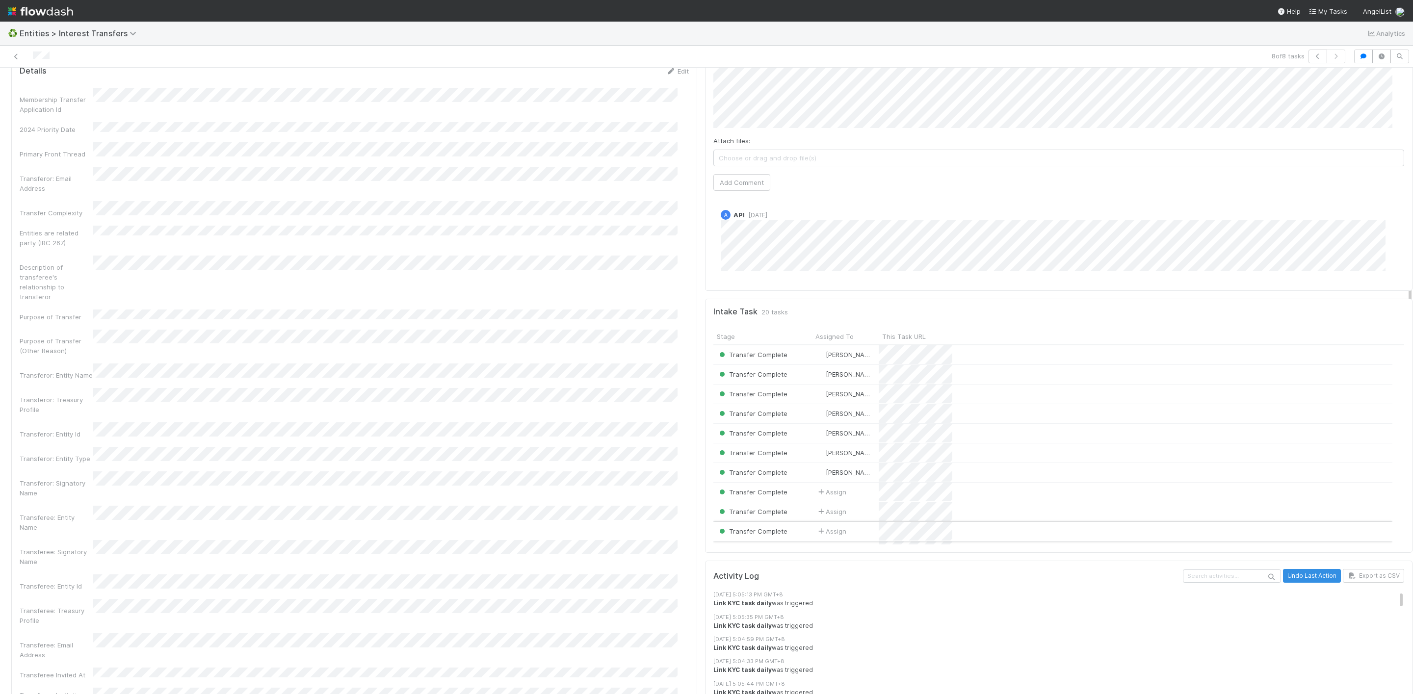
scroll to position [147, 0]
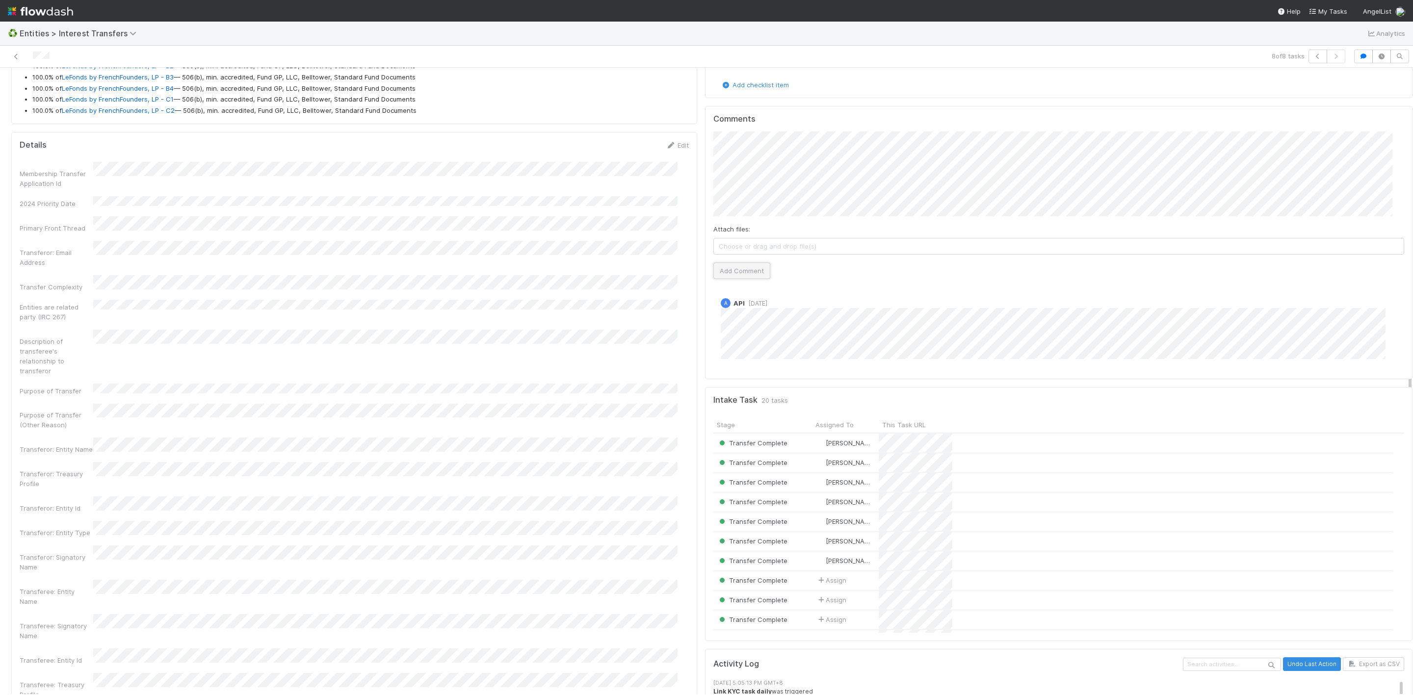
click at [726, 268] on button "Add Comment" at bounding box center [741, 270] width 57 height 17
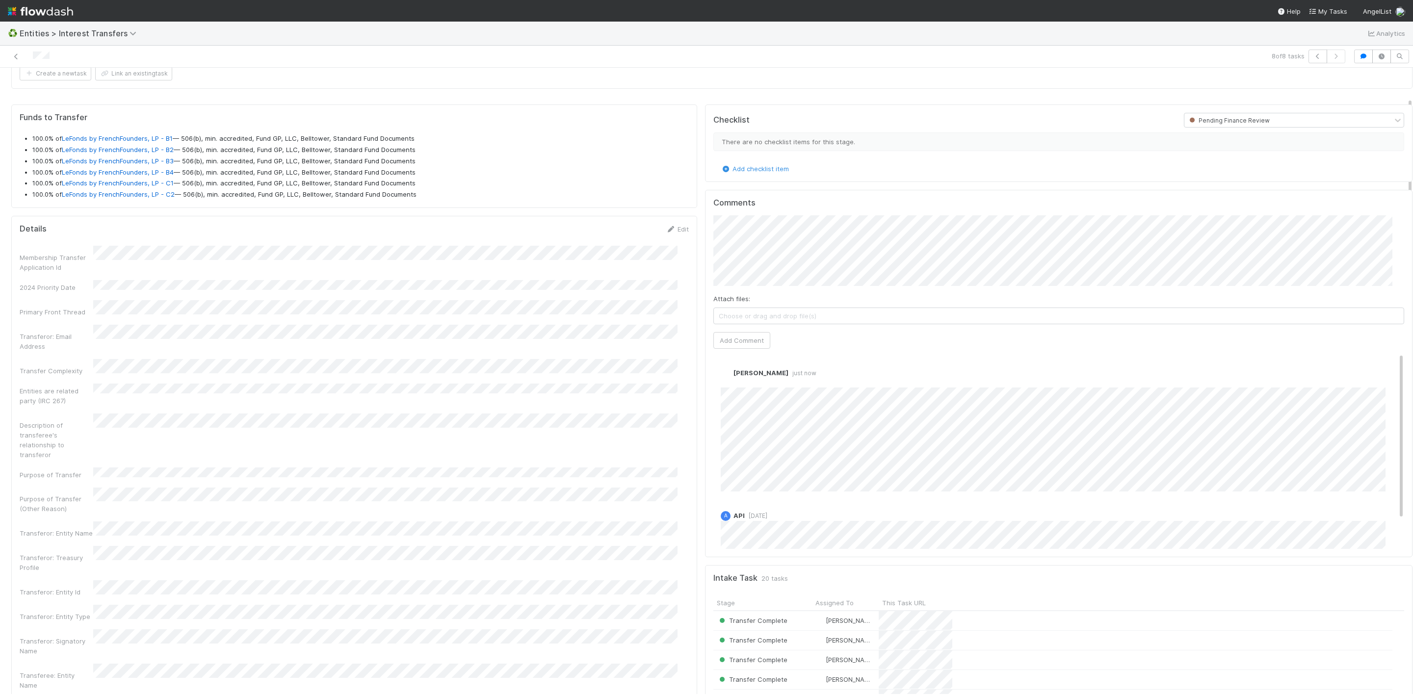
scroll to position [0, 0]
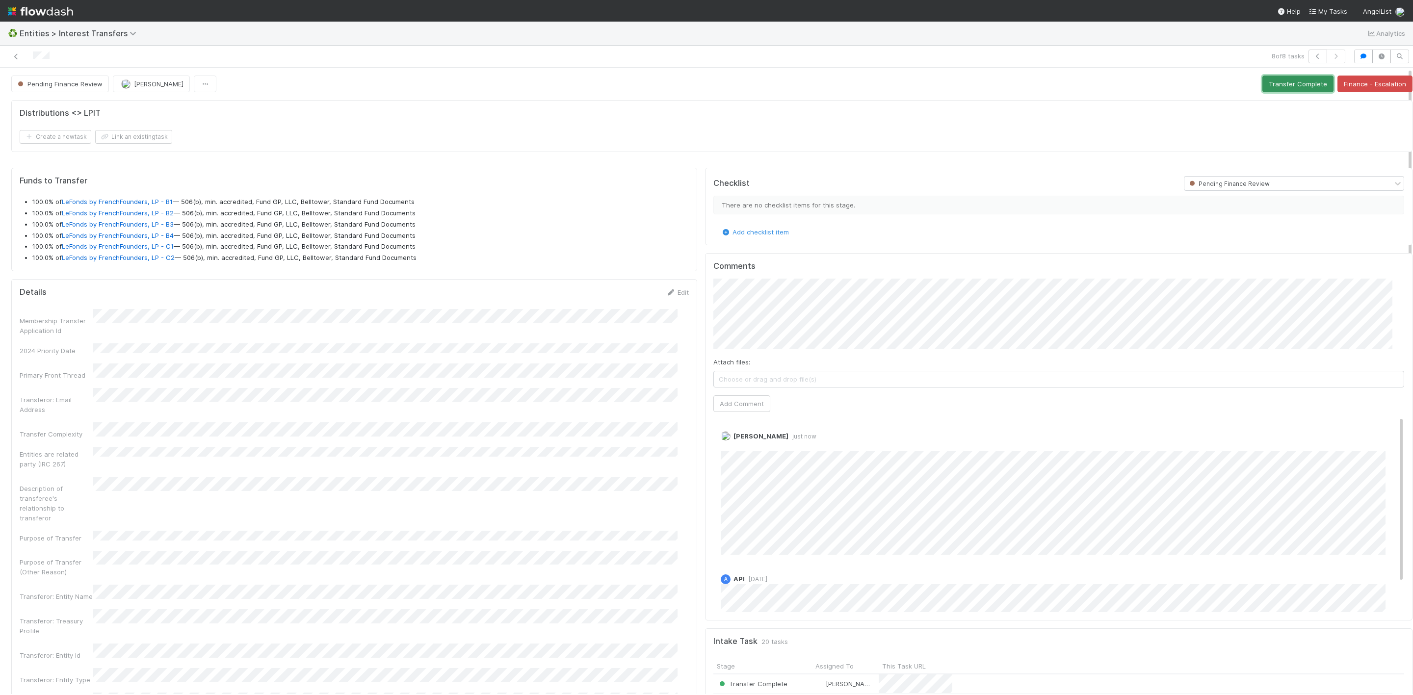
click at [1295, 90] on button "Transfer Complete" at bounding box center [1297, 84] width 71 height 17
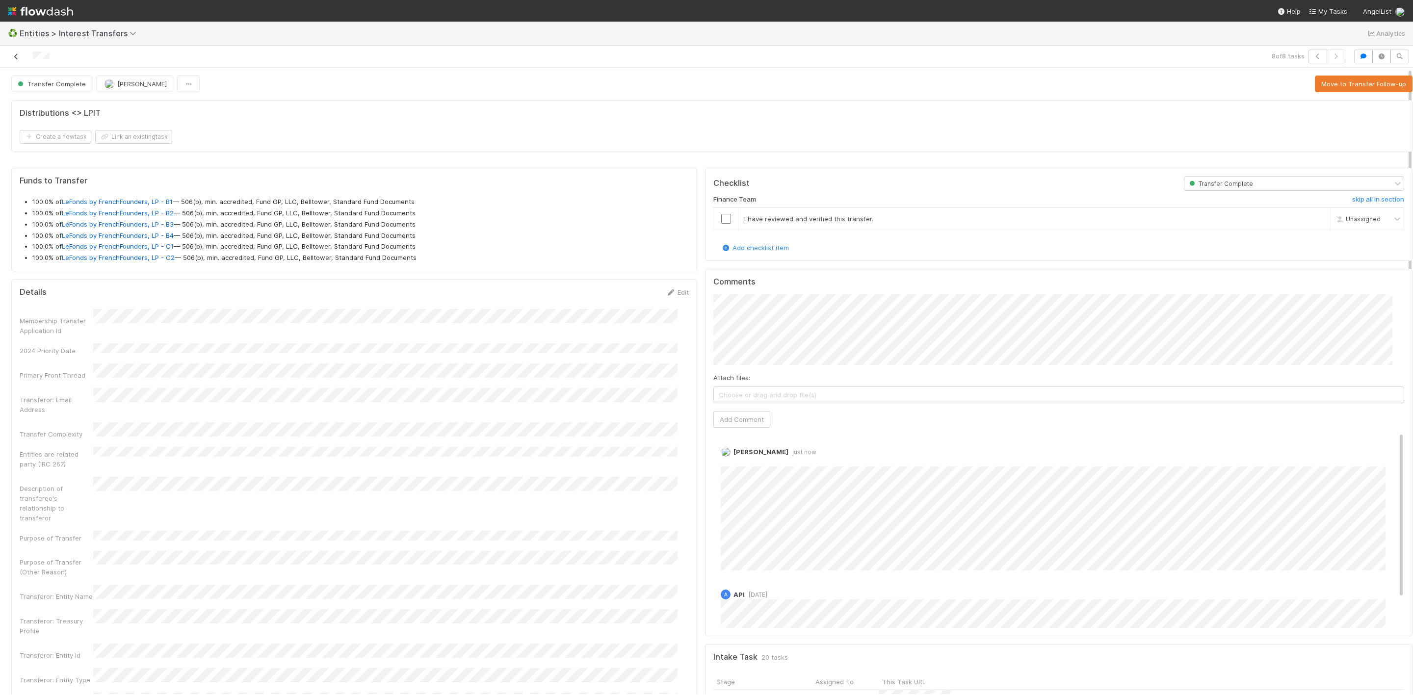
click at [16, 56] on icon at bounding box center [16, 56] width 10 height 6
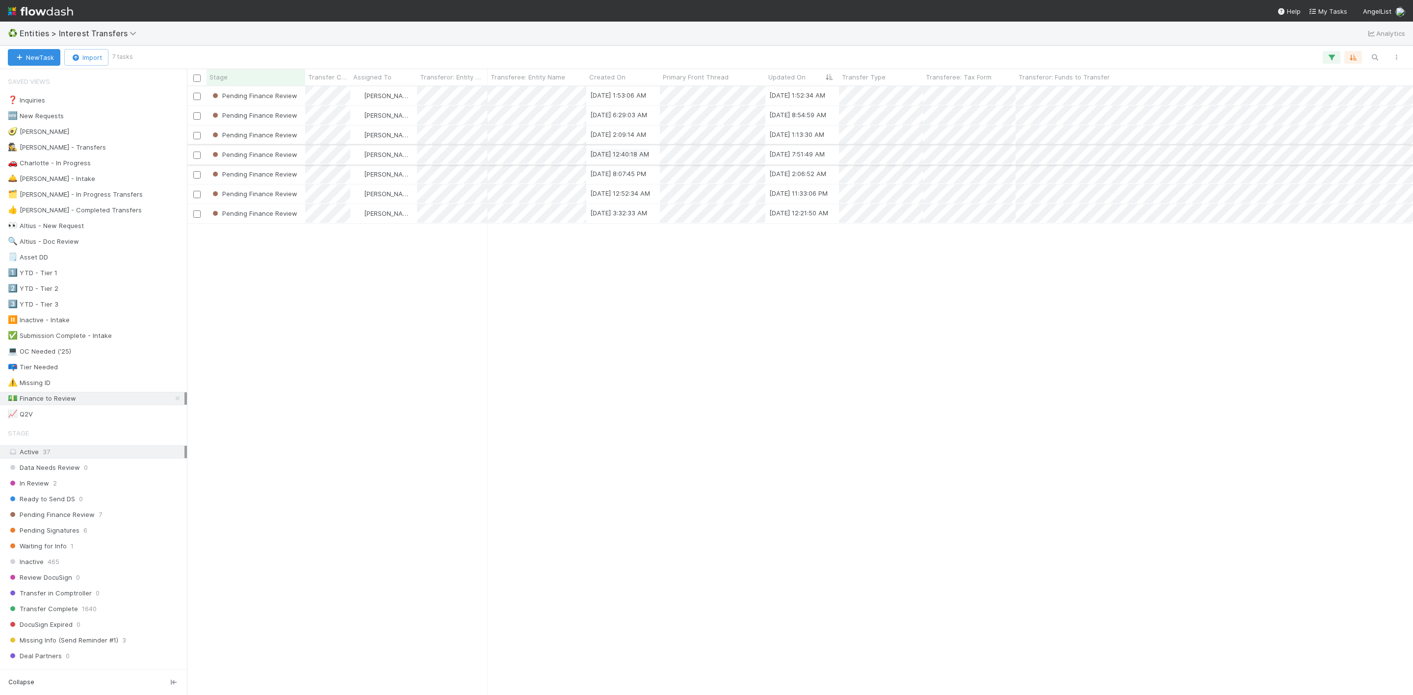
scroll to position [596, 1215]
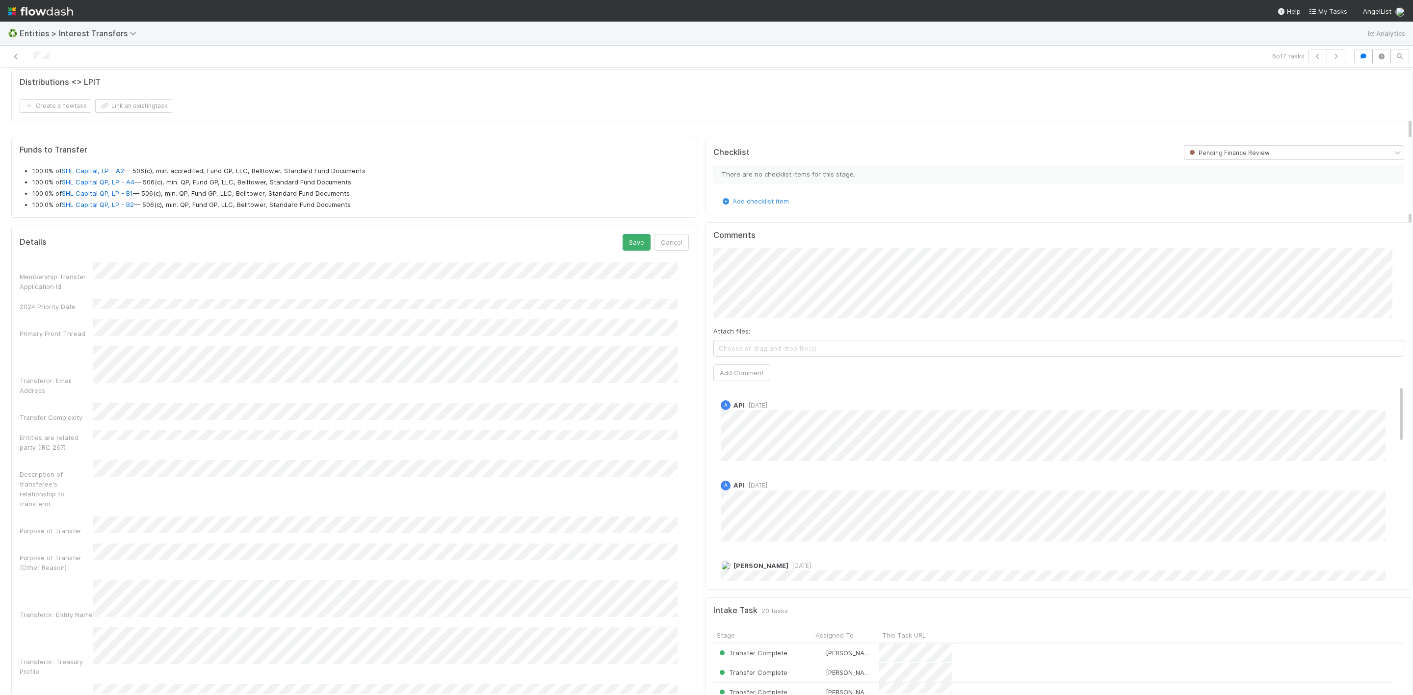
scroll to position [5, 0]
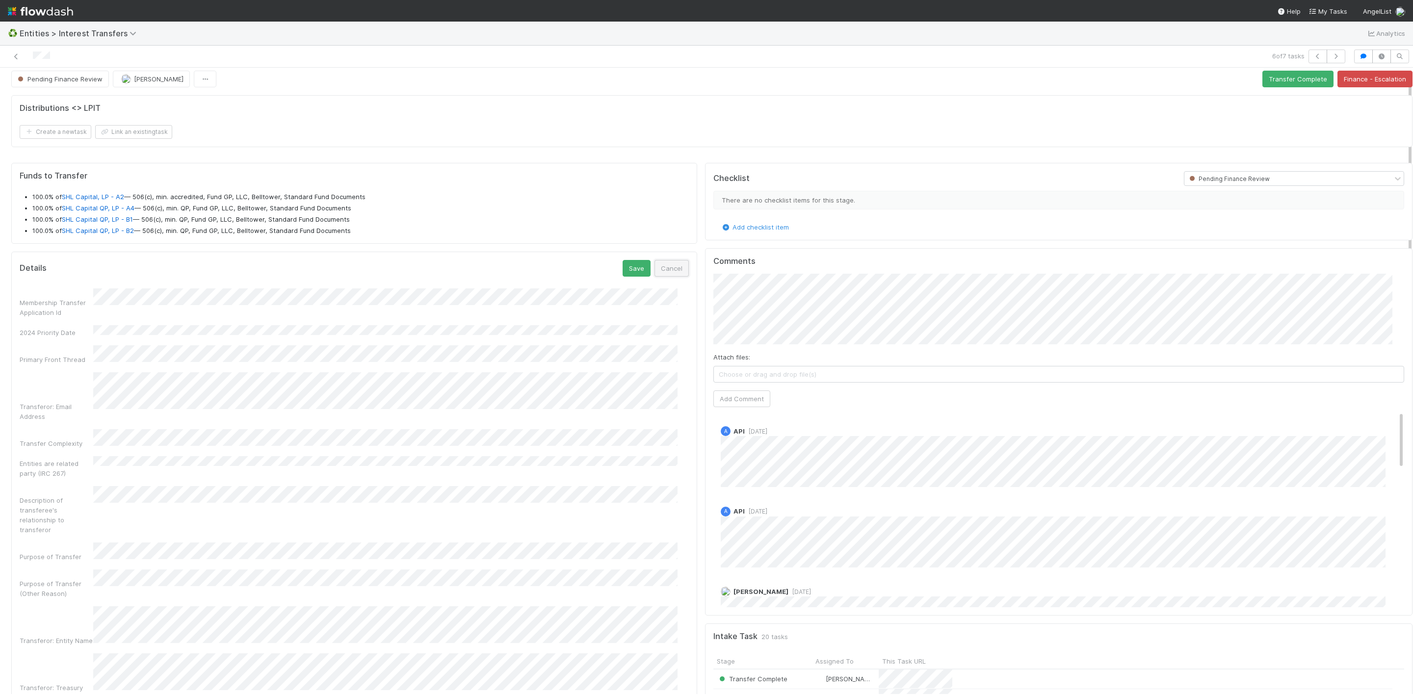
click at [655, 267] on button "Cancel" at bounding box center [671, 268] width 34 height 17
click at [725, 409] on button "Add Comment" at bounding box center [741, 403] width 57 height 17
click at [728, 448] on link "Edit" at bounding box center [733, 446] width 11 height 8
click at [1281, 87] on button "Transfer Complete" at bounding box center [1297, 84] width 71 height 17
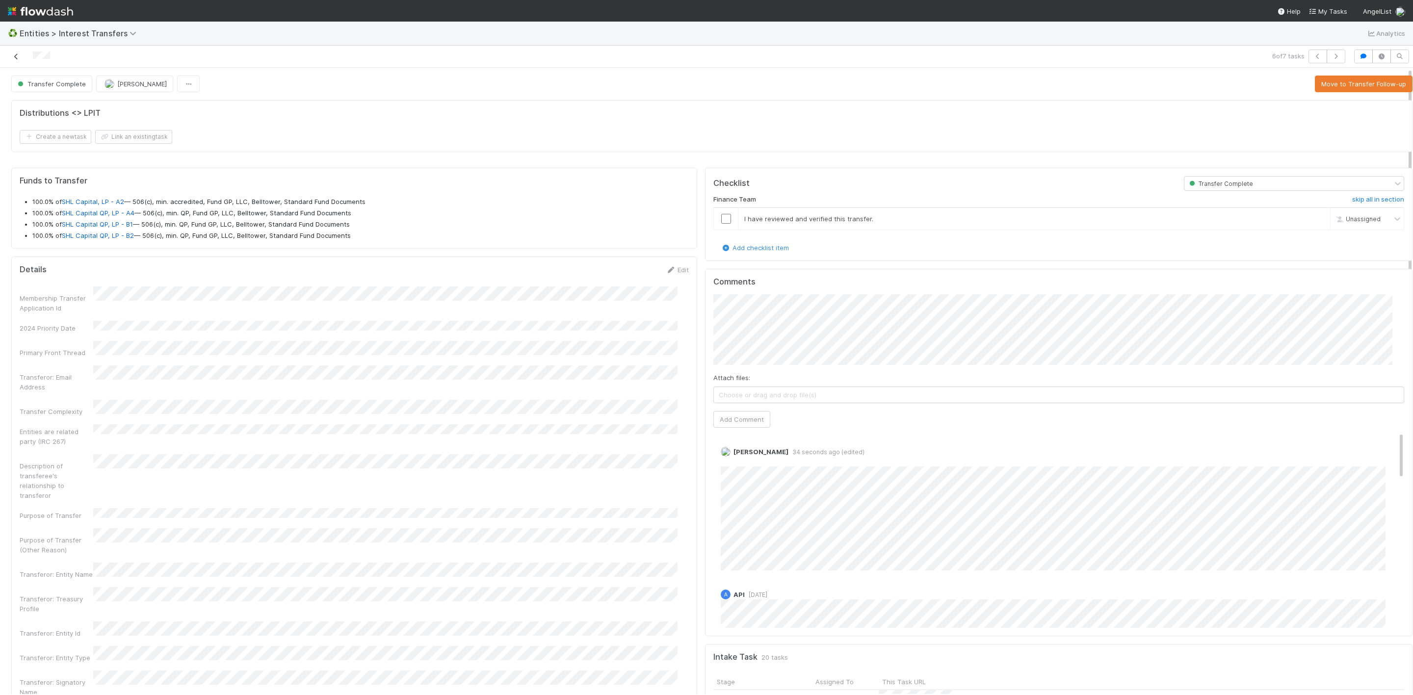
click at [20, 52] on link at bounding box center [16, 57] width 10 height 10
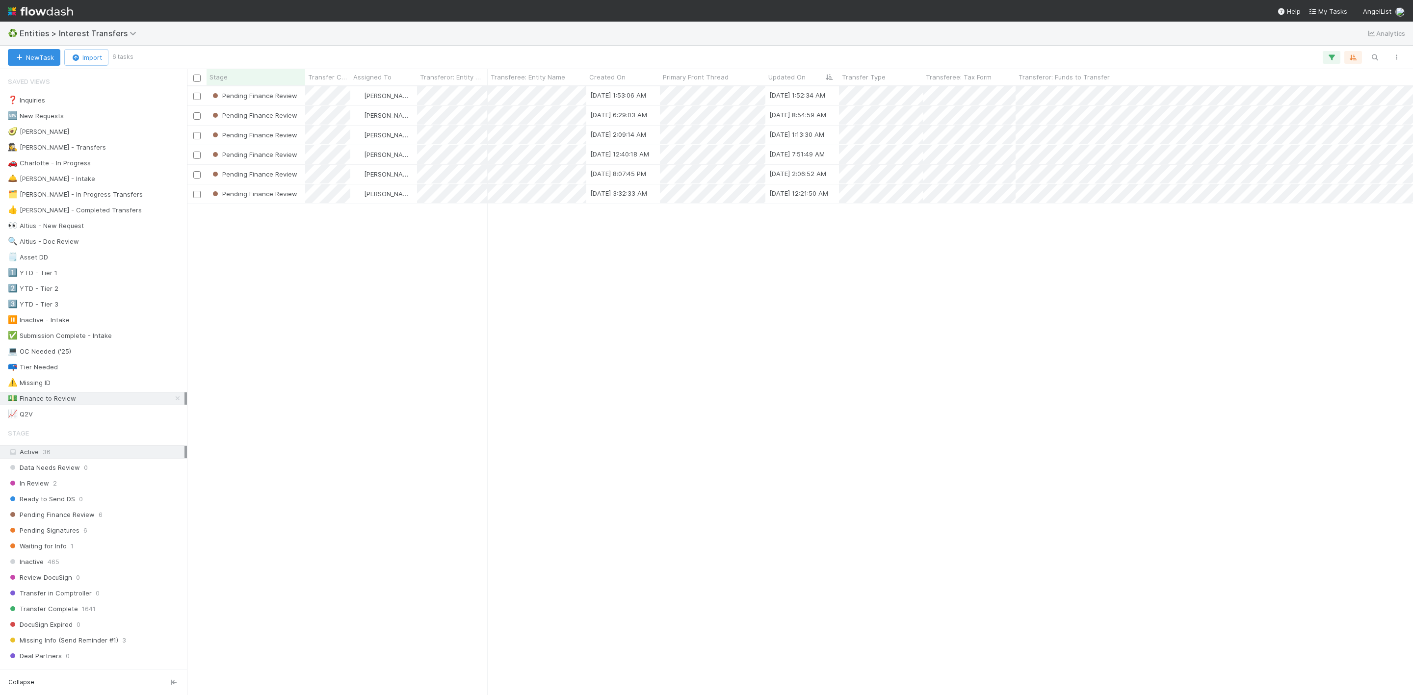
scroll to position [596, 1215]
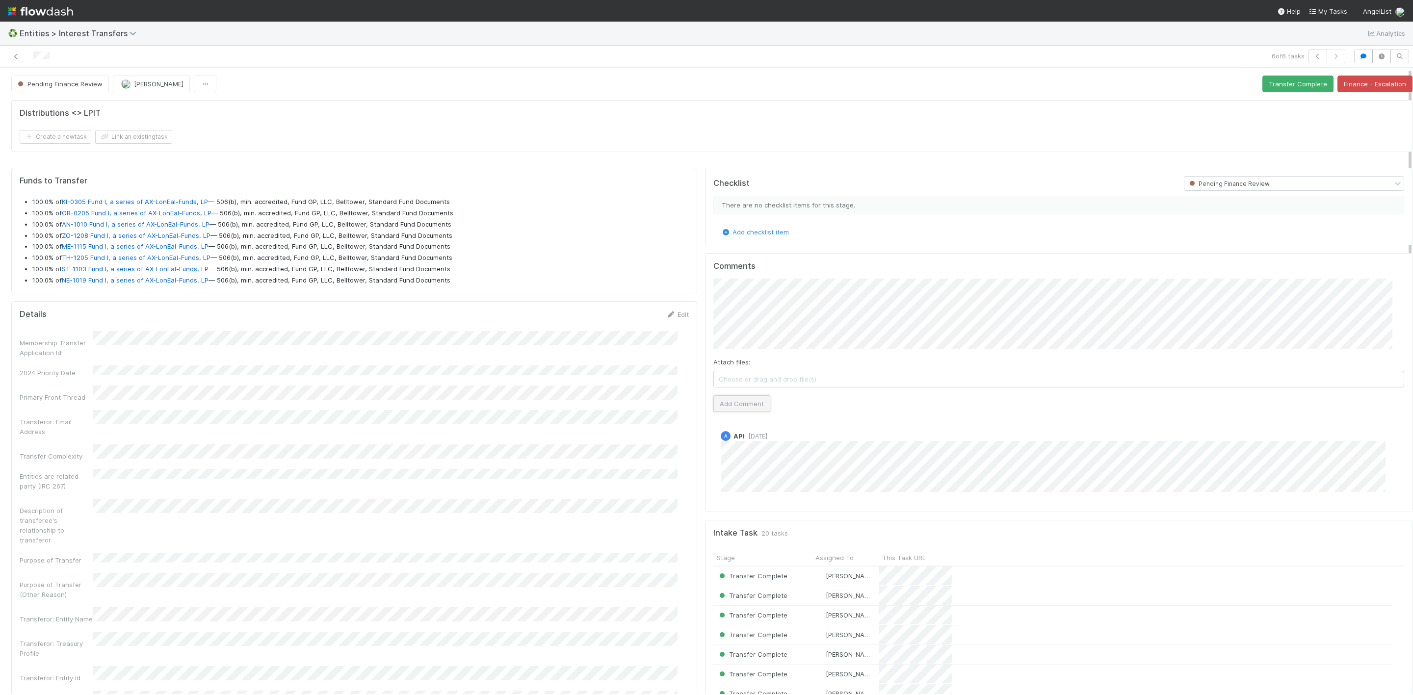
click at [729, 409] on button "Add Comment" at bounding box center [741, 403] width 57 height 17
click at [1262, 90] on button "Transfer Complete" at bounding box center [1297, 84] width 71 height 17
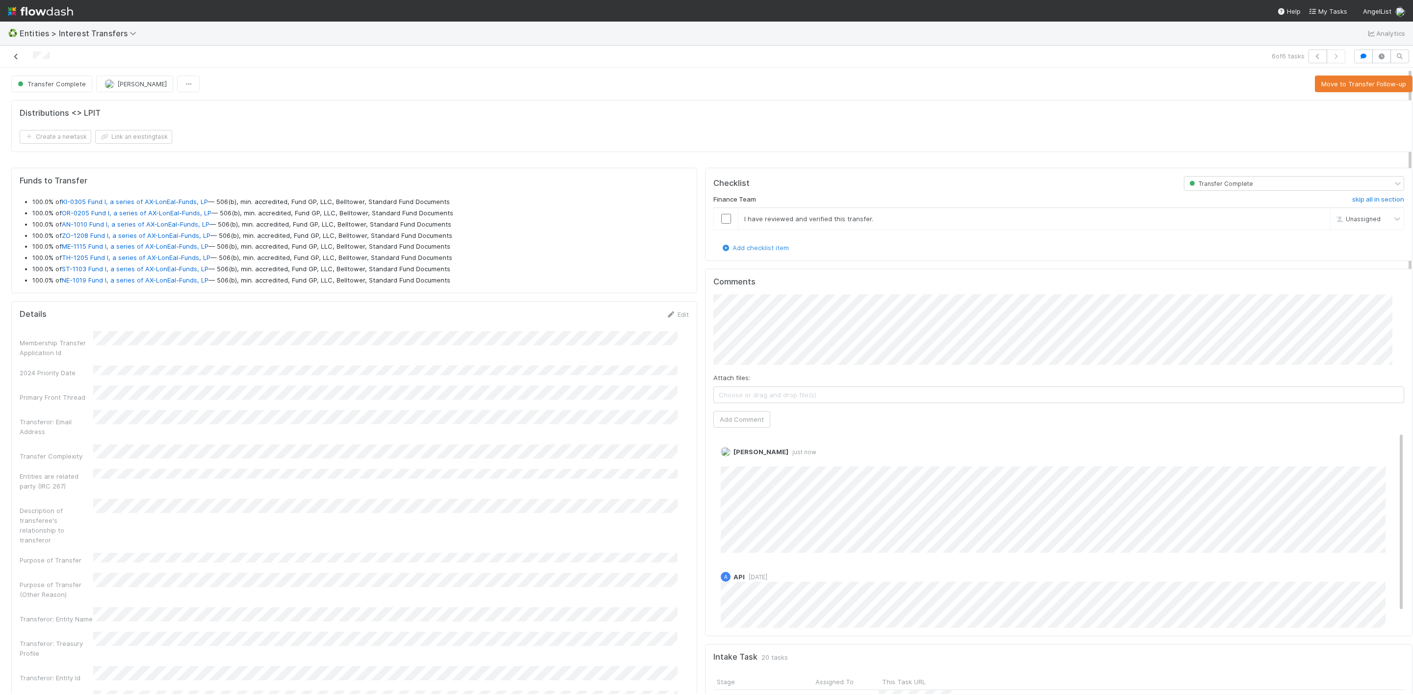
click at [21, 55] on icon at bounding box center [16, 56] width 10 height 6
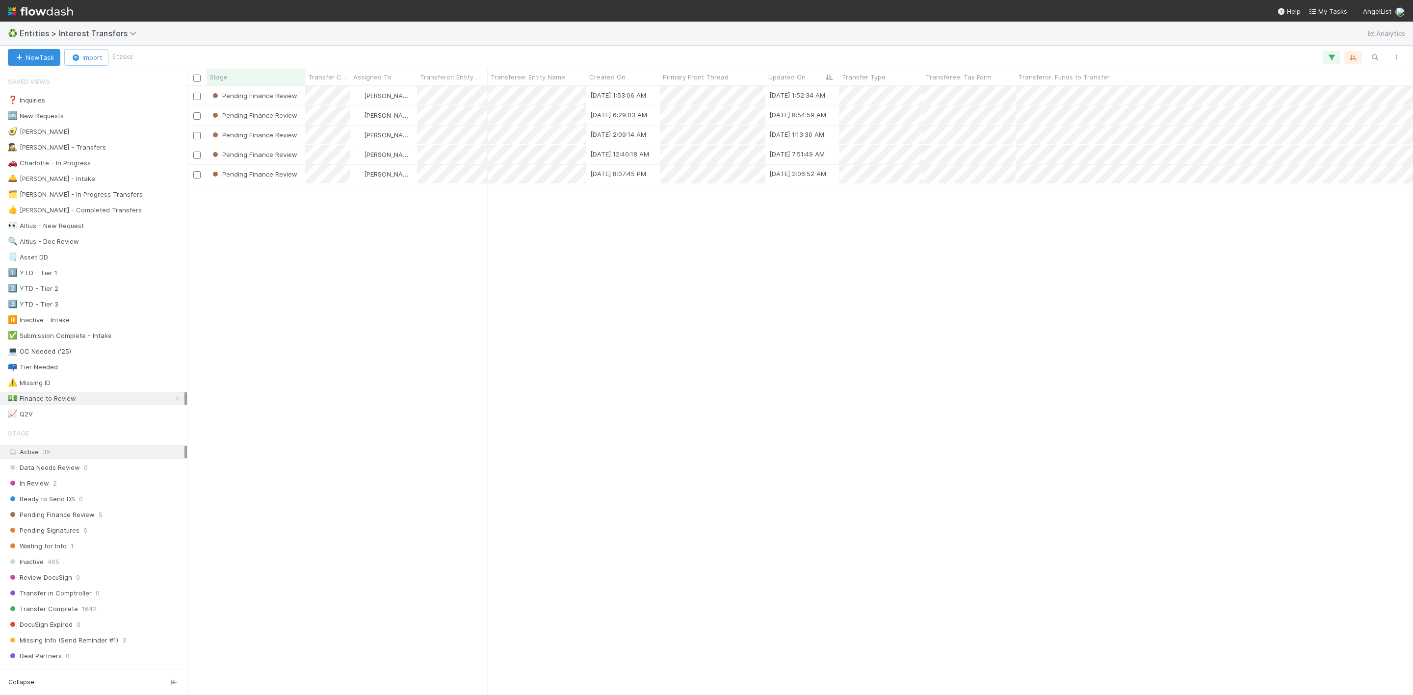
scroll to position [596, 1215]
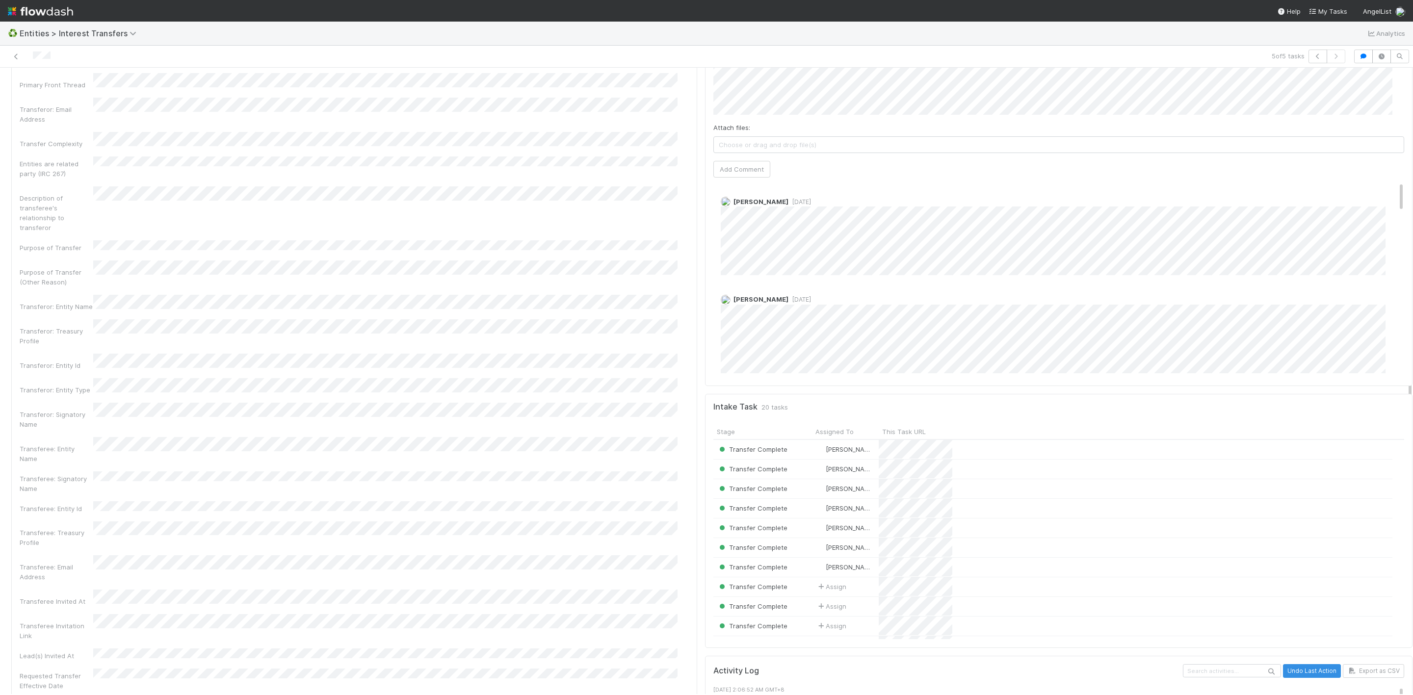
scroll to position [221, 0]
